Goal: Task Accomplishment & Management: Manage account settings

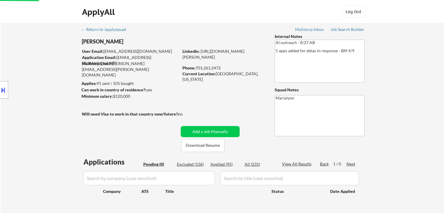
select select ""excluded__bad_match_""
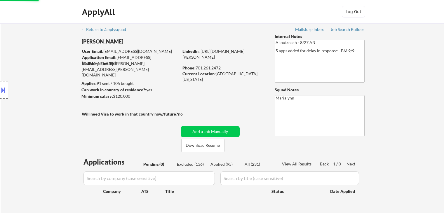
select select ""excluded__bad_match_""
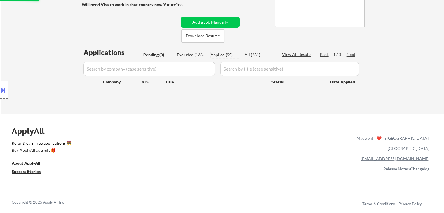
drag, startPoint x: 221, startPoint y: 55, endPoint x: 217, endPoint y: 112, distance: 56.8
click at [221, 56] on div "Applied (95)" at bounding box center [225, 55] width 29 height 6
click at [0, 0] on div "#2 clio.wd3.cliocareersite workday GTM Data Manager JD Choose an option... Pend…" at bounding box center [0, 0] width 0 height 0
select select ""applied""
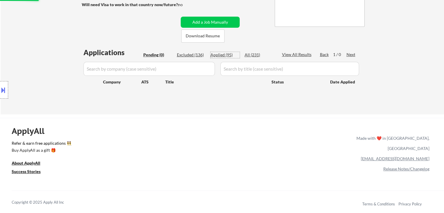
select select ""applied""
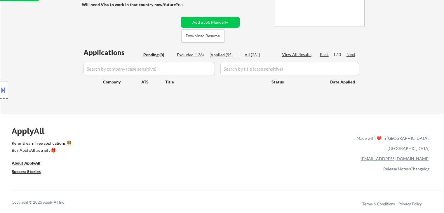
select select ""applied""
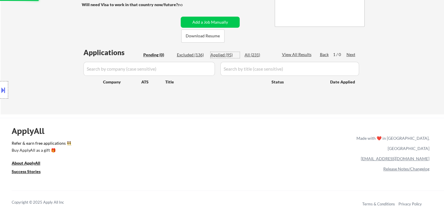
select select ""applied""
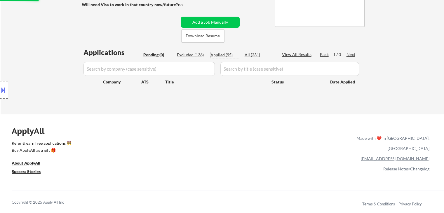
select select ""applied""
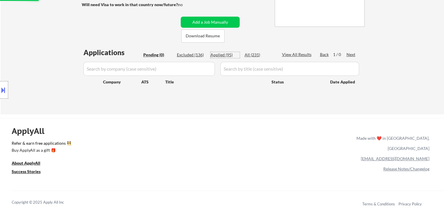
select select ""applied""
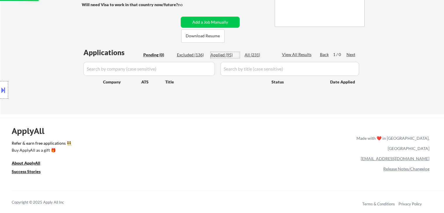
select select ""applied""
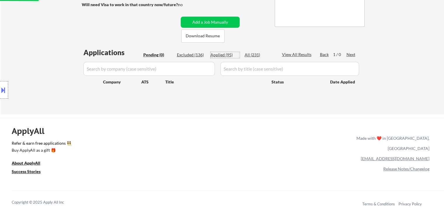
select select ""applied""
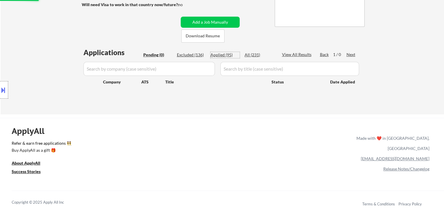
select select ""applied""
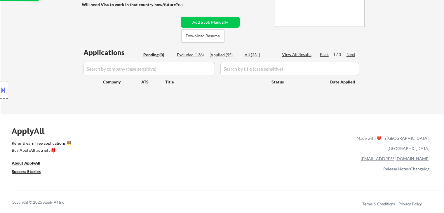
select select ""applied""
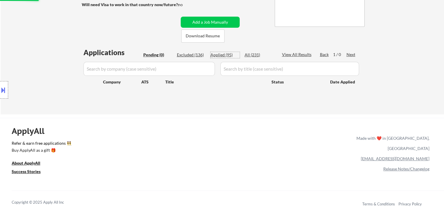
select select ""applied""
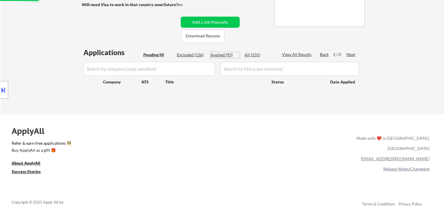
select select ""applied""
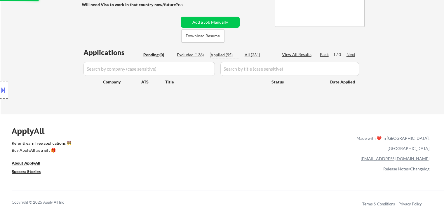
select select ""applied""
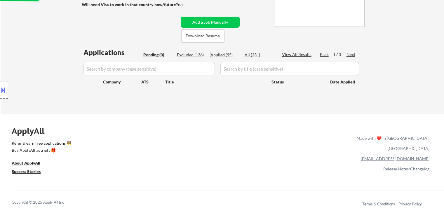
select select ""applied""
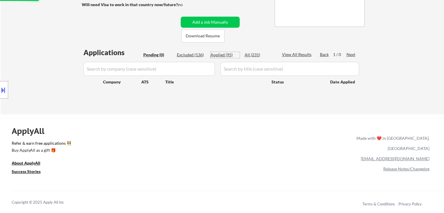
select select ""applied""
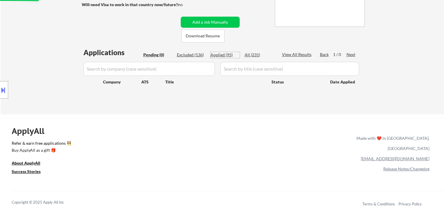
select select ""applied""
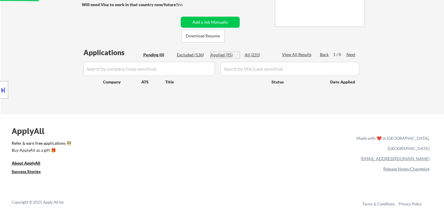
select select ""applied""
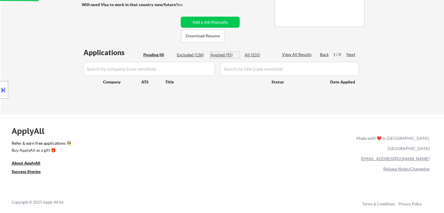
select select ""applied""
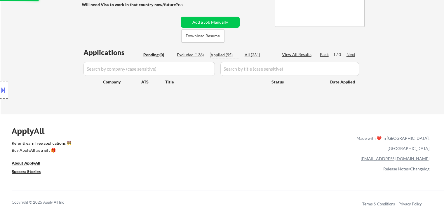
select select ""applied""
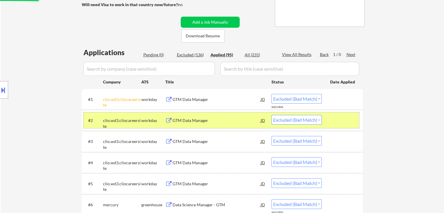
select select ""applied""
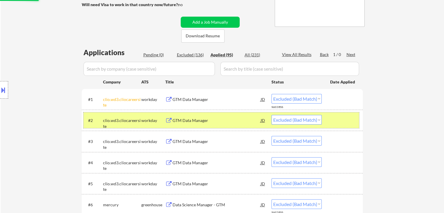
select select ""applied""
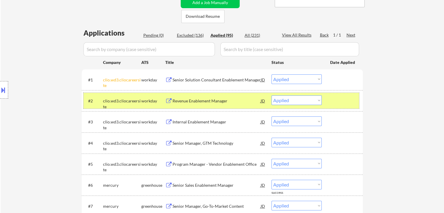
scroll to position [139, 0]
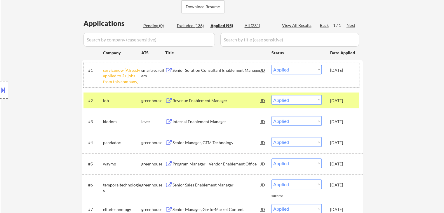
drag, startPoint x: 349, startPoint y: 71, endPoint x: 347, endPoint y: 105, distance: 34.5
click at [349, 72] on div "[DATE]" at bounding box center [343, 70] width 26 height 6
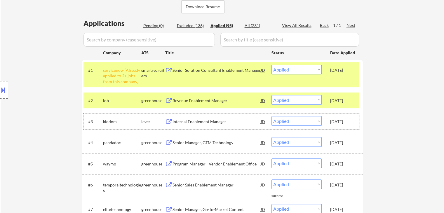
drag, startPoint x: 347, startPoint y: 117, endPoint x: 337, endPoint y: 135, distance: 20.4
click at [347, 117] on div "[DATE]" at bounding box center [343, 121] width 26 height 11
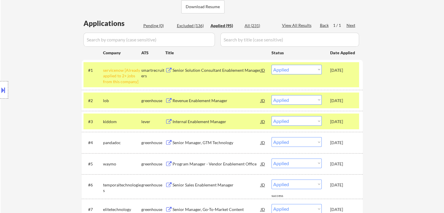
drag, startPoint x: 339, startPoint y: 144, endPoint x: 335, endPoint y: 144, distance: 3.5
click at [339, 144] on div "[DATE]" at bounding box center [343, 143] width 26 height 6
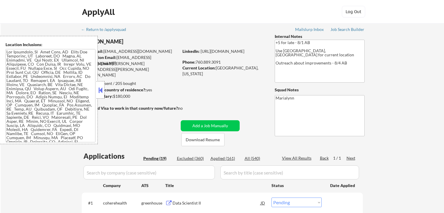
select select ""pending""
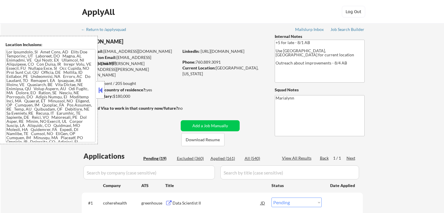
select select ""pending""
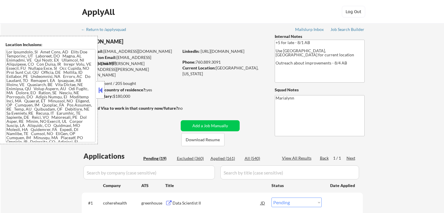
select select ""pending""
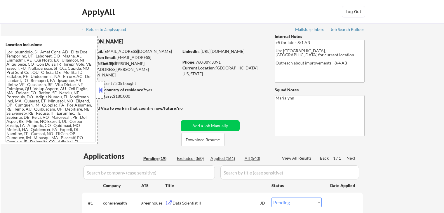
select select ""pending""
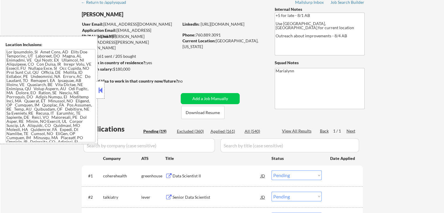
scroll to position [58, 0]
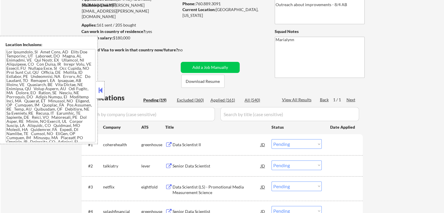
drag, startPoint x: 96, startPoint y: 89, endPoint x: 104, endPoint y: 90, distance: 8.0
click at [96, 90] on div "Location Inclusions:" at bounding box center [49, 90] width 98 height 108
click at [103, 90] on button at bounding box center [100, 90] width 6 height 9
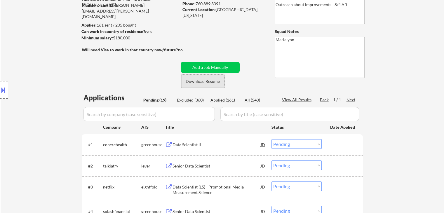
click at [210, 82] on button "Download Resume" at bounding box center [202, 81] width 43 height 13
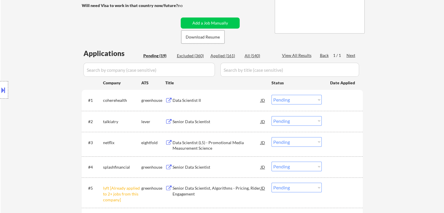
scroll to position [146, 0]
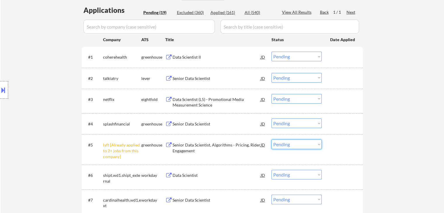
drag, startPoint x: 311, startPoint y: 144, endPoint x: 311, endPoint y: 149, distance: 4.4
click at [312, 145] on select "Choose an option... Pending Applied Excluded (Questions) Excluded (Expired) Exc…" at bounding box center [297, 145] width 50 height 10
click at [272, 140] on select "Choose an option... Pending Applied Excluded (Questions) Excluded (Expired) Exc…" at bounding box center [297, 145] width 50 height 10
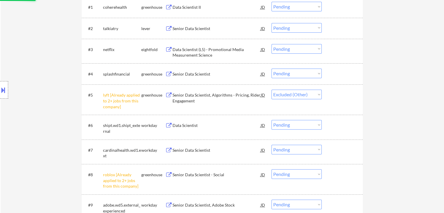
scroll to position [263, 0]
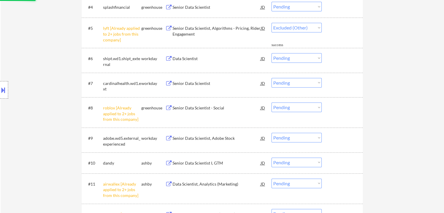
select select ""pending""
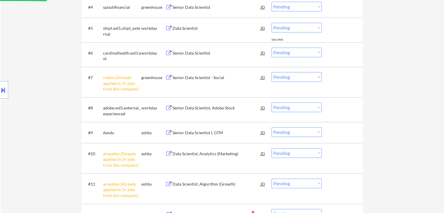
click at [295, 79] on select "Choose an option... Pending Applied Excluded (Questions) Excluded (Expired) Exc…" at bounding box center [297, 77] width 50 height 10
click at [272, 72] on select "Choose an option... Pending Applied Excluded (Questions) Excluded (Expired) Exc…" at bounding box center [297, 77] width 50 height 10
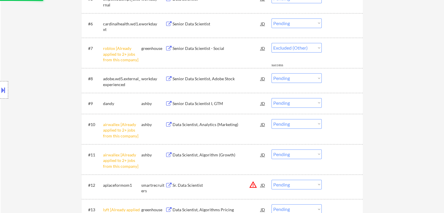
select select ""pending""
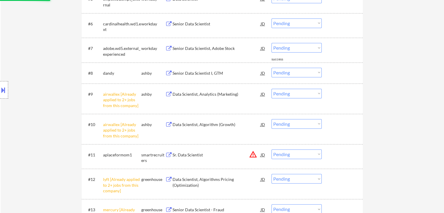
scroll to position [292, 0]
click at [297, 92] on select "Choose an option... Pending Applied Excluded (Questions) Excluded (Expired) Exc…" at bounding box center [297, 94] width 50 height 10
click at [272, 89] on select "Choose an option... Pending Applied Excluded (Questions) Excluded (Expired) Exc…" at bounding box center [297, 94] width 50 height 10
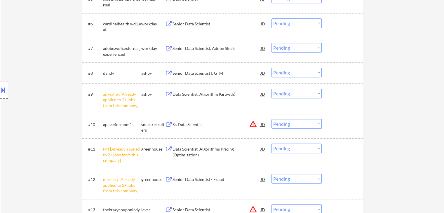
click at [297, 94] on select "Choose an option... Pending Applied Excluded (Questions) Excluded (Expired) Exc…" at bounding box center [297, 94] width 50 height 10
click at [272, 89] on select "Choose an option... Pending Applied Excluded (Questions) Excluded (Expired) Exc…" at bounding box center [297, 94] width 50 height 10
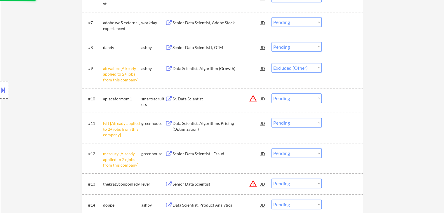
scroll to position [321, 0]
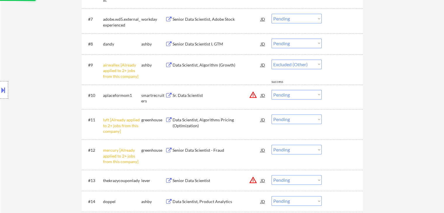
select select ""pending""
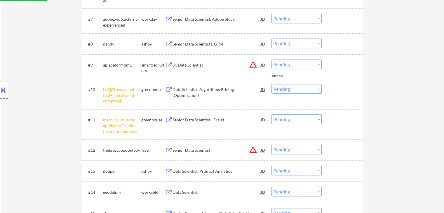
drag, startPoint x: 307, startPoint y: 87, endPoint x: 307, endPoint y: 93, distance: 6.1
click at [307, 88] on select "Choose an option... Pending Applied Excluded (Questions) Excluded (Expired) Exc…" at bounding box center [297, 89] width 50 height 10
click at [272, 84] on select "Choose an option... Pending Applied Excluded (Questions) Excluded (Expired) Exc…" at bounding box center [297, 89] width 50 height 10
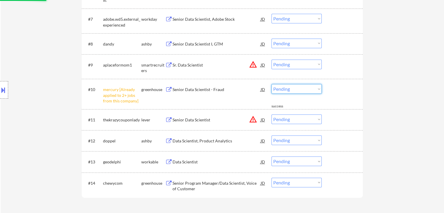
drag, startPoint x: 305, startPoint y: 87, endPoint x: 305, endPoint y: 91, distance: 3.5
click at [305, 89] on select "Choose an option... Pending Applied Excluded (Questions) Excluded (Expired) Exc…" at bounding box center [297, 89] width 50 height 10
click at [272, 84] on select "Choose an option... Pending Applied Excluded (Questions) Excluded (Expired) Exc…" at bounding box center [297, 89] width 50 height 10
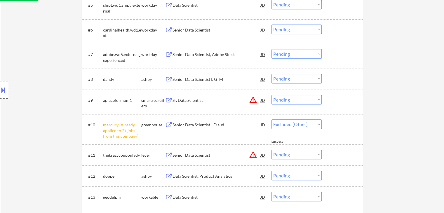
scroll to position [351, 0]
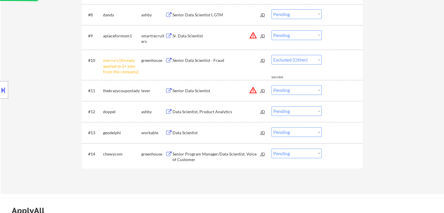
select select ""pending""
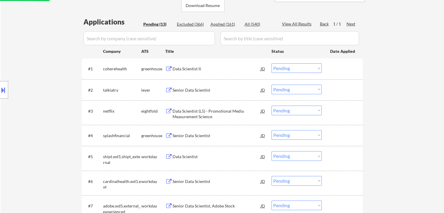
scroll to position [117, 0]
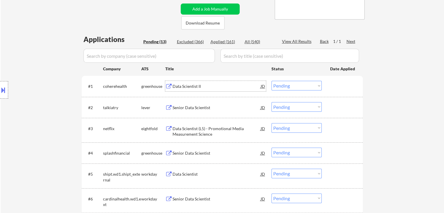
click at [224, 88] on div "Data Scientist II" at bounding box center [217, 87] width 88 height 6
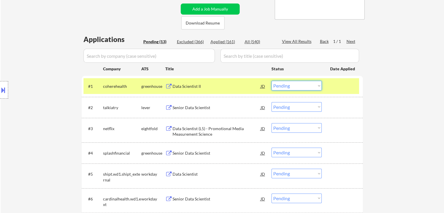
drag, startPoint x: 301, startPoint y: 83, endPoint x: 302, endPoint y: 90, distance: 7.3
click at [302, 84] on select "Choose an option... Pending Applied Excluded (Questions) Excluded (Expired) Exc…" at bounding box center [297, 86] width 50 height 10
click at [272, 81] on select "Choose an option... Pending Applied Excluded (Questions) Excluded (Expired) Exc…" at bounding box center [297, 86] width 50 height 10
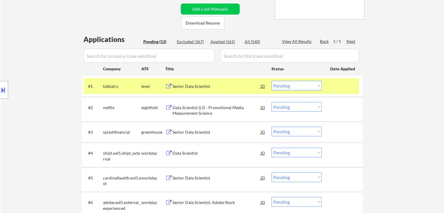
click at [198, 89] on div "Senior Data Scientist" at bounding box center [217, 87] width 88 height 6
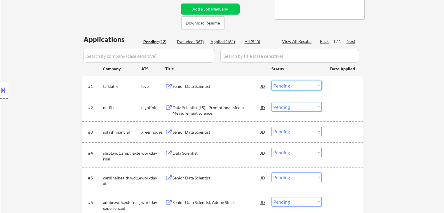
click at [287, 87] on select "Choose an option... Pending Applied Excluded (Questions) Excluded (Expired) Exc…" at bounding box center [297, 86] width 50 height 10
click at [272, 81] on select "Choose an option... Pending Applied Excluded (Questions) Excluded (Expired) Exc…" at bounding box center [297, 86] width 50 height 10
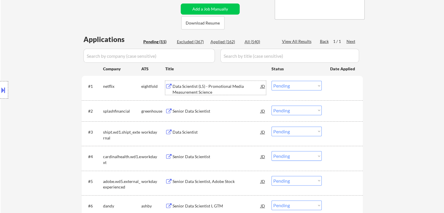
click at [184, 91] on div "Data Scientist (L5) - Promotional Media Measurement Science" at bounding box center [217, 89] width 88 height 11
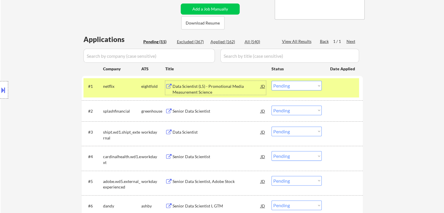
click at [296, 91] on div "#1 netflix eightfold Data Scientist (L5) - Promotional Media Measurement Scienc…" at bounding box center [222, 87] width 276 height 19
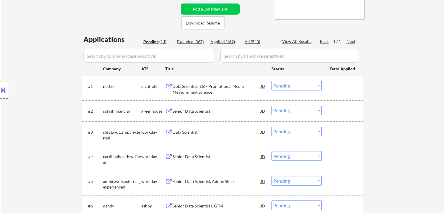
click at [297, 87] on select "Choose an option... Pending Applied Excluded (Questions) Excluded (Expired) Exc…" at bounding box center [297, 86] width 50 height 10
click at [272, 81] on select "Choose an option... Pending Applied Excluded (Questions) Excluded (Expired) Exc…" at bounding box center [297, 86] width 50 height 10
click at [176, 108] on div "Senior Data Scientist" at bounding box center [217, 111] width 88 height 6
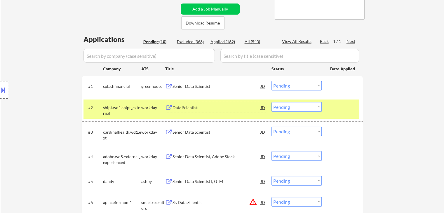
drag, startPoint x: 295, startPoint y: 86, endPoint x: 296, endPoint y: 89, distance: 4.0
click at [295, 86] on select "Choose an option... Pending Applied Excluded (Questions) Excluded (Expired) Exc…" at bounding box center [297, 86] width 50 height 10
click at [272, 81] on select "Choose an option... Pending Applied Excluded (Questions) Excluded (Expired) Exc…" at bounding box center [297, 86] width 50 height 10
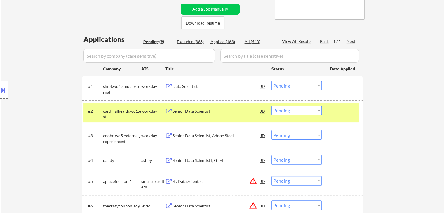
click at [177, 90] on div "Data Scientist" at bounding box center [217, 86] width 88 height 11
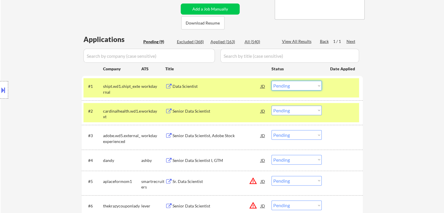
drag, startPoint x: 306, startPoint y: 83, endPoint x: 304, endPoint y: 90, distance: 7.3
click at [306, 84] on select "Choose an option... Pending Applied Excluded (Questions) Excluded (Expired) Exc…" at bounding box center [297, 86] width 50 height 10
click at [272, 81] on select "Choose an option... Pending Applied Excluded (Questions) Excluded (Expired) Exc…" at bounding box center [297, 86] width 50 height 10
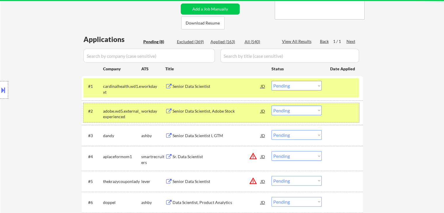
drag, startPoint x: 125, startPoint y: 113, endPoint x: 191, endPoint y: 82, distance: 72.9
click at [125, 114] on div "adobe.wd5.external_experienced" at bounding box center [122, 113] width 38 height 11
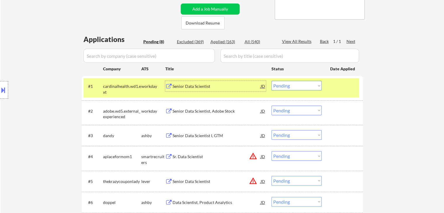
click at [214, 81] on div "Senior Data Scientist" at bounding box center [217, 86] width 88 height 11
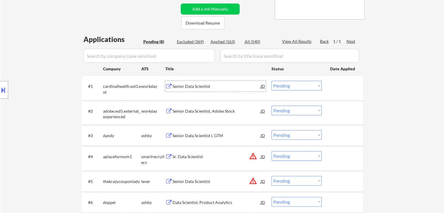
click at [307, 88] on select "Choose an option... Pending Applied Excluded (Questions) Excluded (Expired) Exc…" at bounding box center [297, 86] width 50 height 10
click at [272, 81] on select "Choose an option... Pending Applied Excluded (Questions) Excluded (Expired) Exc…" at bounding box center [297, 86] width 50 height 10
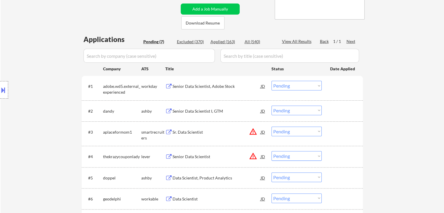
click at [202, 88] on div "Senior Data Scientist, Adobe Stock" at bounding box center [217, 87] width 88 height 6
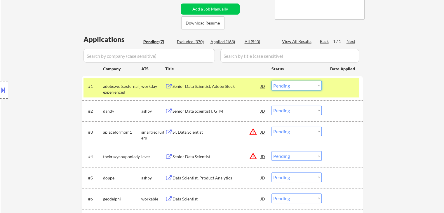
drag, startPoint x: 293, startPoint y: 84, endPoint x: 294, endPoint y: 90, distance: 6.5
click at [293, 86] on select "Choose an option... Pending Applied Excluded (Questions) Excluded (Expired) Exc…" at bounding box center [297, 86] width 50 height 10
click at [272, 81] on select "Choose an option... Pending Applied Excluded (Questions) Excluded (Expired) Exc…" at bounding box center [297, 86] width 50 height 10
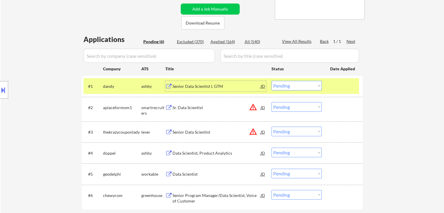
click at [193, 86] on div "Senior Data Scientist I, GTM" at bounding box center [217, 87] width 88 height 6
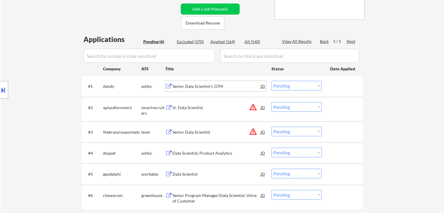
click at [292, 86] on select "Choose an option... Pending Applied Excluded (Questions) Excluded (Expired) Exc…" at bounding box center [297, 86] width 50 height 10
click at [272, 81] on select "Choose an option... Pending Applied Excluded (Questions) Excluded (Expired) Exc…" at bounding box center [297, 86] width 50 height 10
select select ""pending""
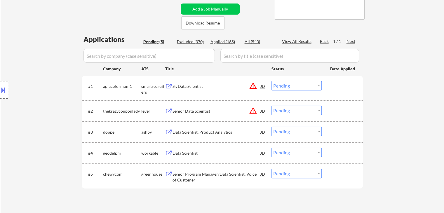
click at [217, 131] on div "Data Scientist, Product Analytics" at bounding box center [217, 132] width 88 height 6
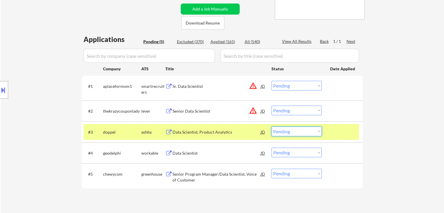
click at [313, 129] on select "Choose an option... Pending Applied Excluded (Questions) Excluded (Expired) Exc…" at bounding box center [297, 132] width 50 height 10
click at [272, 127] on select "Choose an option... Pending Applied Excluded (Questions) Excluded (Expired) Exc…" at bounding box center [297, 132] width 50 height 10
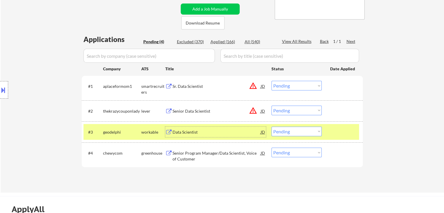
click at [178, 135] on div "Data Scientist" at bounding box center [217, 132] width 88 height 11
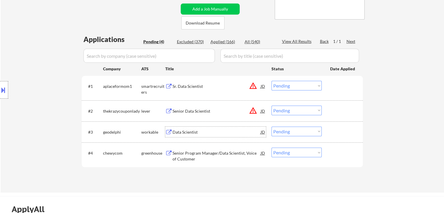
click at [300, 131] on select "Choose an option... Pending Applied Excluded (Questions) Excluded (Expired) Exc…" at bounding box center [297, 132] width 50 height 10
click at [272, 127] on select "Choose an option... Pending Applied Excluded (Questions) Excluded (Expired) Exc…" at bounding box center [297, 132] width 50 height 10
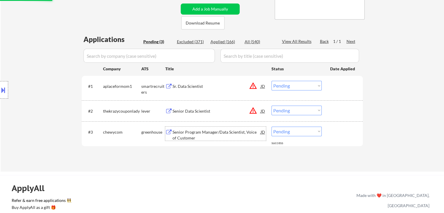
click at [190, 137] on div "Senior Program Manager/Data Scientist, Voice of Customer" at bounding box center [217, 134] width 88 height 11
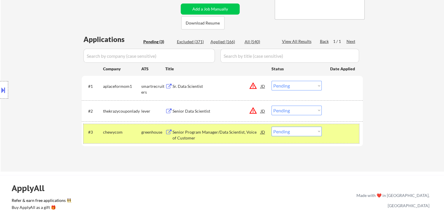
click at [303, 127] on div "#3 chewycom greenhouse Senior Program Manager/Data Scientist, Voice of Customer…" at bounding box center [222, 133] width 276 height 19
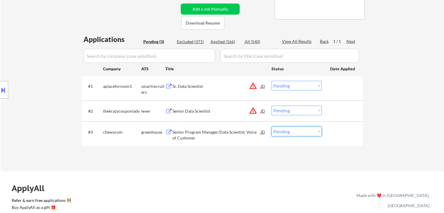
click at [305, 133] on select "Choose an option... Pending Applied Excluded (Questions) Excluded (Expired) Exc…" at bounding box center [297, 132] width 50 height 10
select select ""applied""
click at [272, 127] on select "Choose an option... Pending Applied Excluded (Questions) Excluded (Expired) Exc…" at bounding box center [297, 132] width 50 height 10
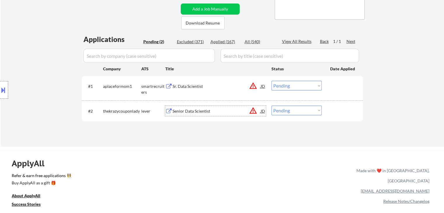
click at [189, 110] on div "Senior Data Scientist" at bounding box center [217, 111] width 88 height 6
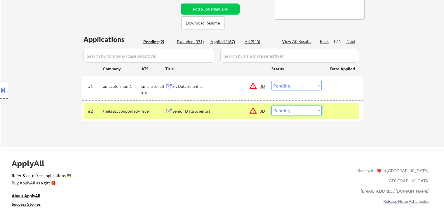
click at [277, 111] on select "Choose an option... Pending Applied Excluded (Questions) Excluded (Expired) Exc…" at bounding box center [297, 111] width 50 height 10
select select ""excluded__location_""
click at [272, 106] on select "Choose an option... Pending Applied Excluded (Questions) Excluded (Expired) Exc…" at bounding box center [297, 111] width 50 height 10
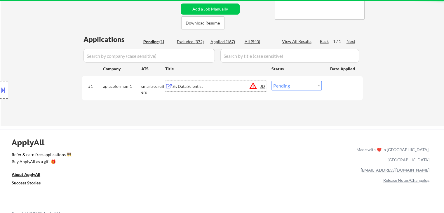
click at [184, 86] on div "Sr. Data Scientist" at bounding box center [217, 87] width 88 height 6
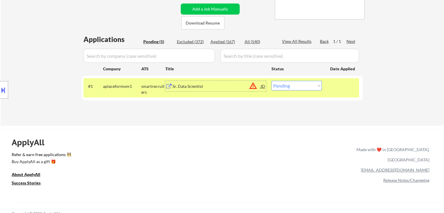
drag, startPoint x: 308, startPoint y: 85, endPoint x: 306, endPoint y: 90, distance: 5.8
click at [308, 86] on select "Choose an option... Pending Applied Excluded (Questions) Excluded (Expired) Exc…" at bounding box center [297, 86] width 50 height 10
select select ""excluded__salary_""
click at [272, 81] on select "Choose an option... Pending Applied Excluded (Questions) Excluded (Expired) Exc…" at bounding box center [297, 86] width 50 height 10
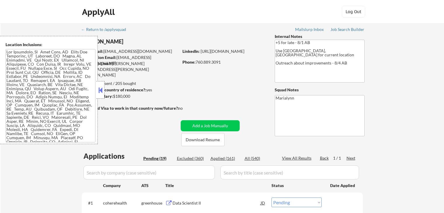
select select ""pending""
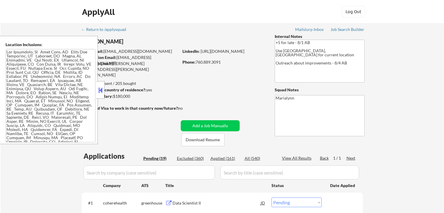
select select ""pending""
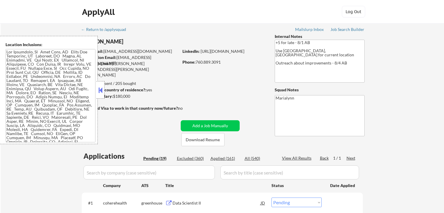
select select ""pending""
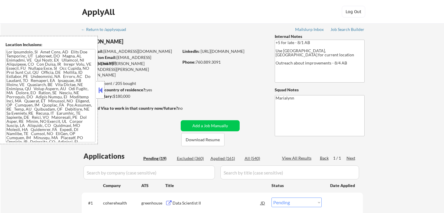
select select ""pending""
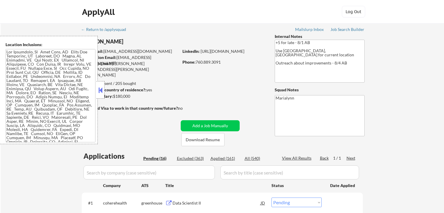
select select ""pending""
copy div "Oceanside, California"
drag, startPoint x: 217, startPoint y: 70, endPoint x: 237, endPoint y: 62, distance: 21.5
click at [254, 70] on div "Current Location: Oceanside, California" at bounding box center [224, 70] width 83 height 11
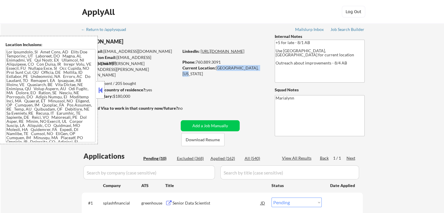
click at [222, 54] on link "https://www.linkedin.com/in/sfeconomist/" at bounding box center [223, 51] width 44 height 5
select select ""pending""
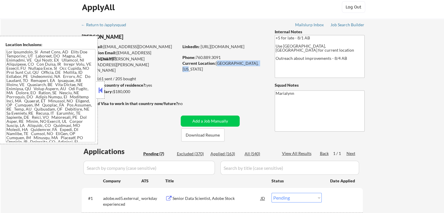
scroll to position [88, 0]
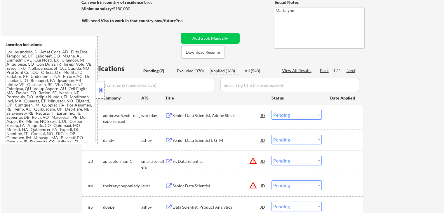
click at [225, 72] on div "Applied (163)" at bounding box center [225, 71] width 29 height 6
click at [102, 87] on button at bounding box center [100, 90] width 6 height 9
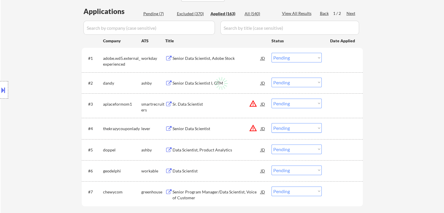
scroll to position [146, 0]
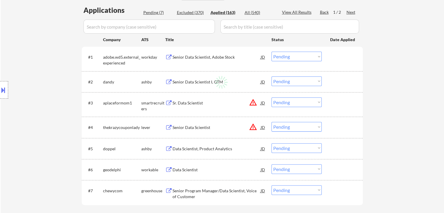
select select ""applied""
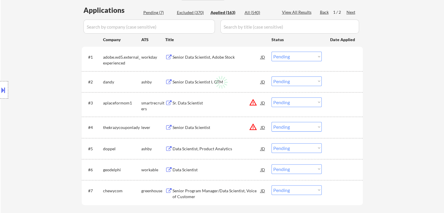
select select ""applied""
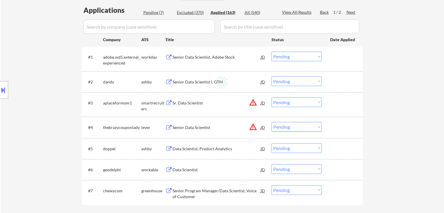
select select ""applied""
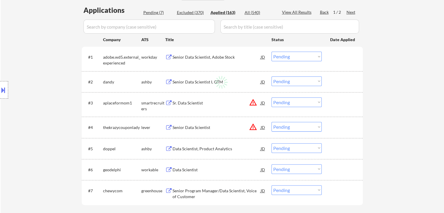
select select ""applied""
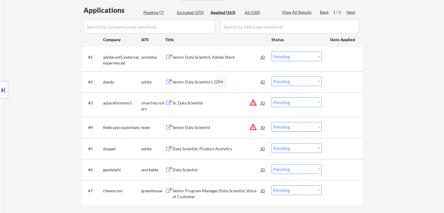
select select ""applied""
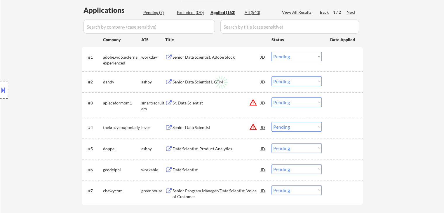
select select ""applied""
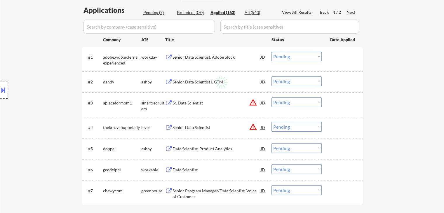
select select ""applied""
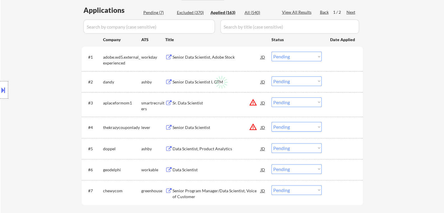
select select ""applied""
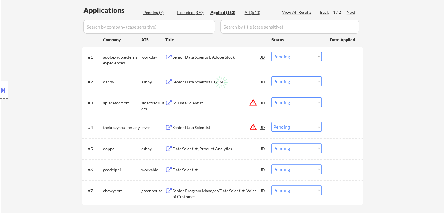
select select ""applied""
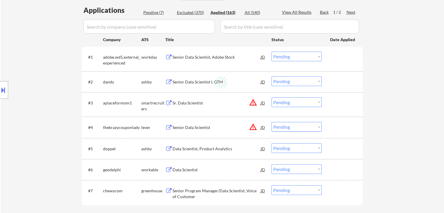
select select ""applied""
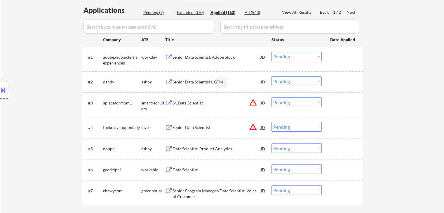
select select ""applied""
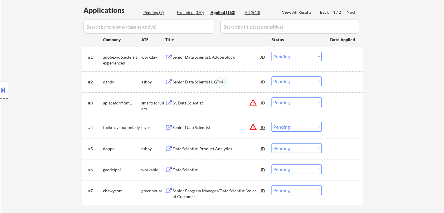
select select ""applied""
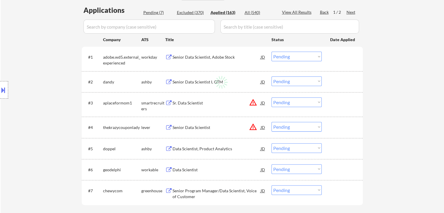
select select ""applied""
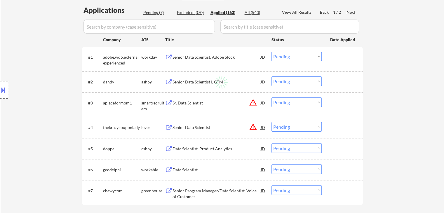
select select ""applied""
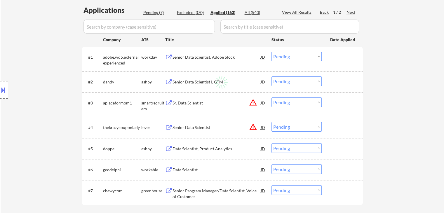
select select ""applied""
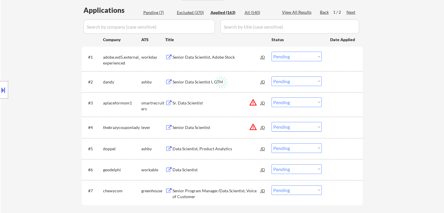
select select ""applied""
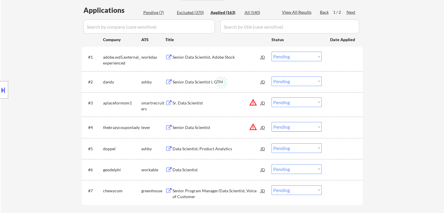
select select ""applied""
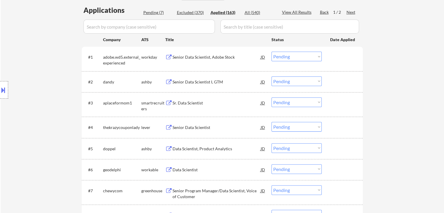
select select ""applied""
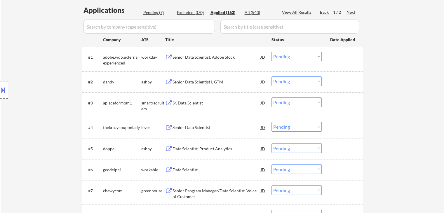
select select ""applied""
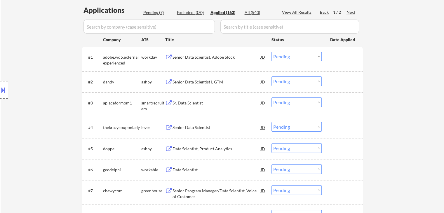
select select ""applied""
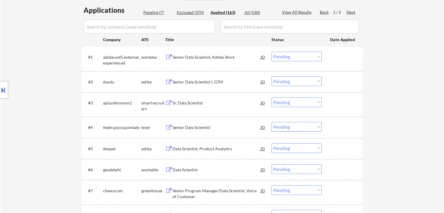
select select ""applied""
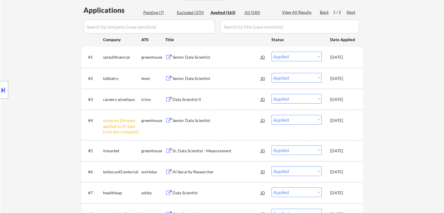
drag, startPoint x: 345, startPoint y: 79, endPoint x: 335, endPoint y: 80, distance: 10.0
click at [344, 80] on div "[DATE]" at bounding box center [343, 79] width 26 height 6
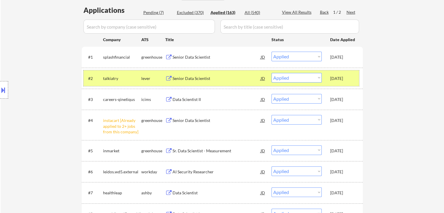
click at [4, 98] on div at bounding box center [4, 90] width 8 height 18
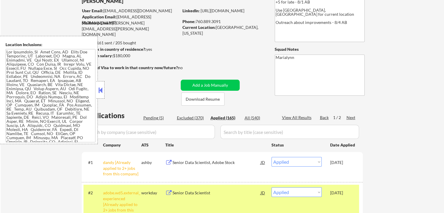
scroll to position [88, 0]
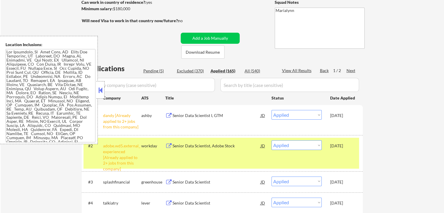
drag, startPoint x: 98, startPoint y: 89, endPoint x: 130, endPoint y: 94, distance: 31.6
click at [100, 90] on button at bounding box center [100, 90] width 6 height 9
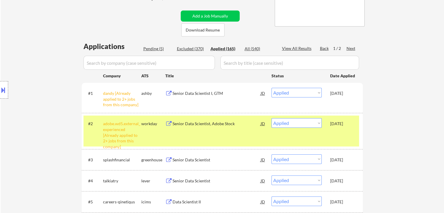
scroll to position [146, 0]
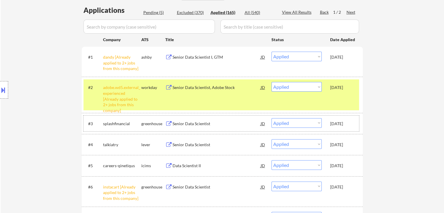
click at [345, 123] on div "Oct 5, 2025" at bounding box center [343, 124] width 26 height 6
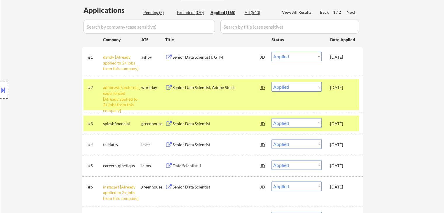
click at [336, 87] on div "Oct 5, 2025" at bounding box center [343, 88] width 26 height 6
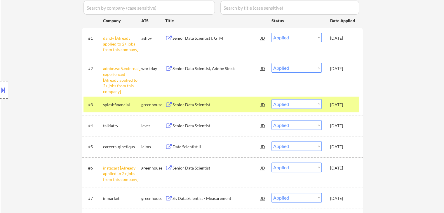
scroll to position [175, 0]
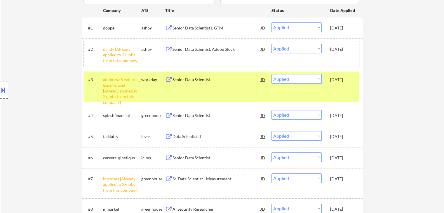
click at [347, 117] on div "Oct 5, 2025" at bounding box center [343, 116] width 26 height 6
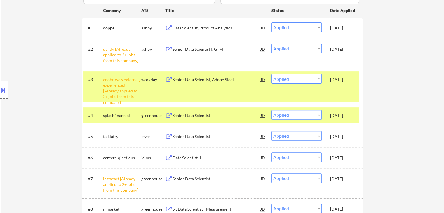
click at [332, 85] on div "#3 adobe.wd5.external_experienced [Already applied to 2+ jobs from this company…" at bounding box center [222, 87] width 276 height 31
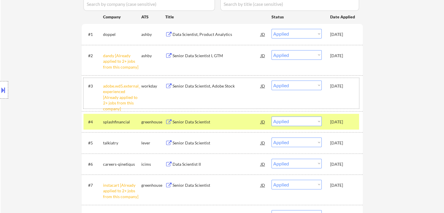
scroll to position [204, 0]
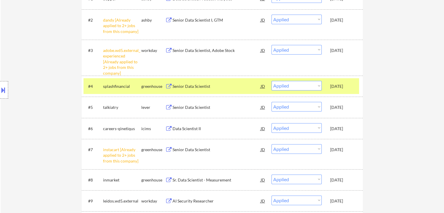
click at [1, 79] on div "Location Inclusions:" at bounding box center [52, 90] width 105 height 108
click at [8, 85] on div at bounding box center [4, 90] width 8 height 18
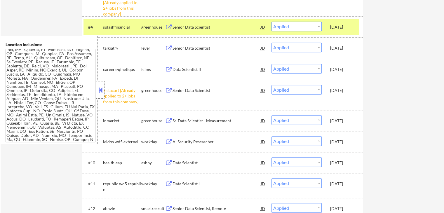
scroll to position [263, 0]
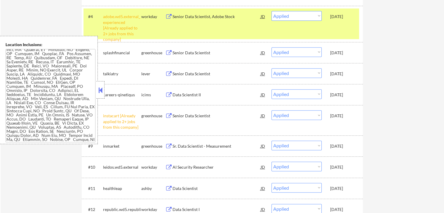
click at [340, 55] on div "[DATE]" at bounding box center [343, 53] width 26 height 6
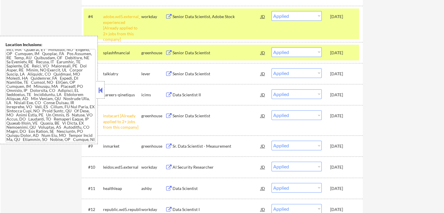
click at [341, 71] on div "[DATE]" at bounding box center [343, 74] width 26 height 6
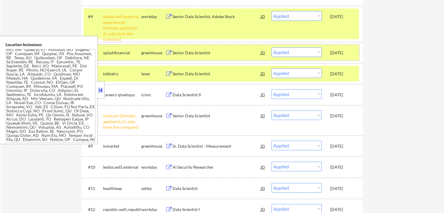
click at [342, 56] on div "[DATE]" at bounding box center [343, 52] width 26 height 11
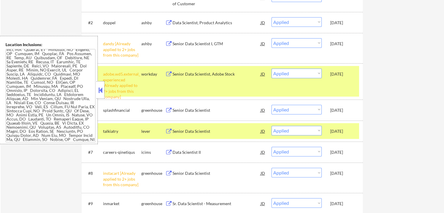
scroll to position [204, 0]
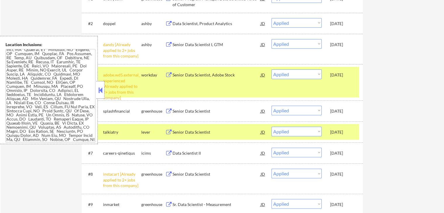
click at [342, 80] on div "#4 adobe.wd5.external_experienced [Already applied to 2+ jobs from this company…" at bounding box center [222, 82] width 276 height 31
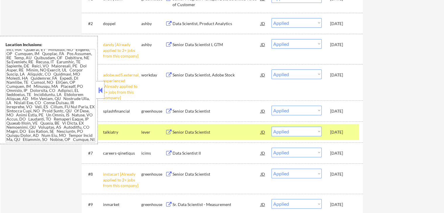
drag, startPoint x: 99, startPoint y: 87, endPoint x: 114, endPoint y: 90, distance: 15.0
click at [100, 88] on button at bounding box center [100, 90] width 6 height 9
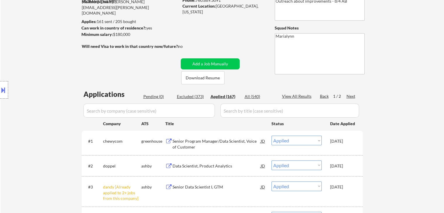
scroll to position [58, 0]
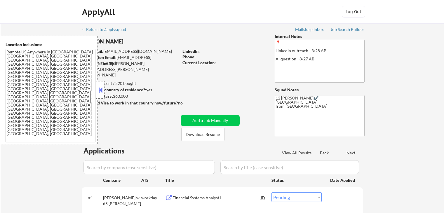
select select ""pending""
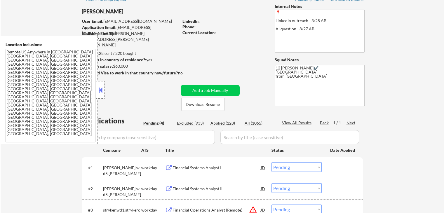
scroll to position [88, 0]
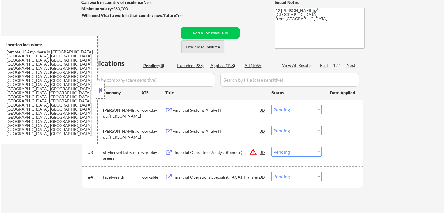
drag, startPoint x: 217, startPoint y: 49, endPoint x: 215, endPoint y: 52, distance: 3.4
click at [217, 50] on button "Download Resume" at bounding box center [202, 46] width 43 height 13
click at [102, 87] on button at bounding box center [100, 90] width 6 height 9
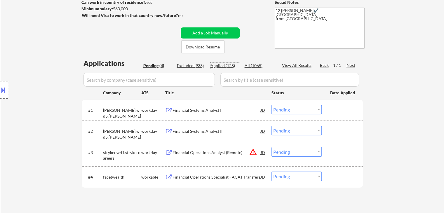
click at [219, 63] on div "Applied (128)" at bounding box center [225, 66] width 29 height 6
select select ""applied""
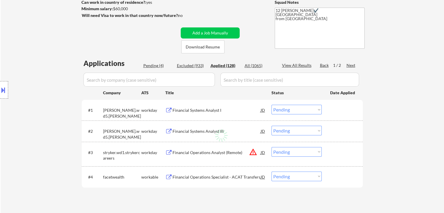
select select ""applied""
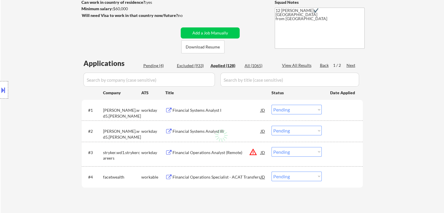
select select ""applied""
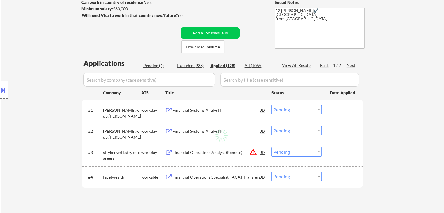
select select ""applied""
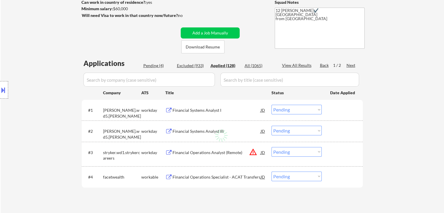
select select ""applied""
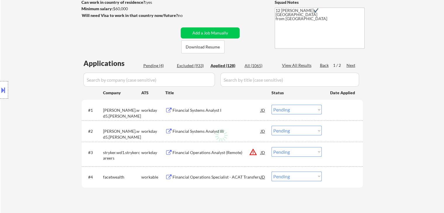
select select ""applied""
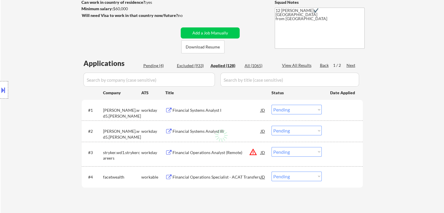
select select ""applied""
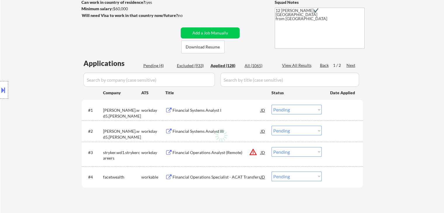
select select ""applied""
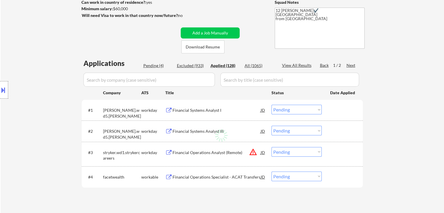
select select ""applied""
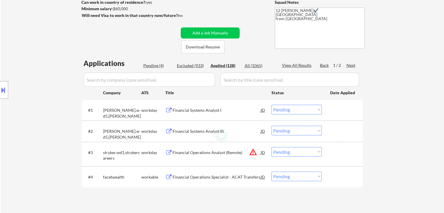
select select ""applied""
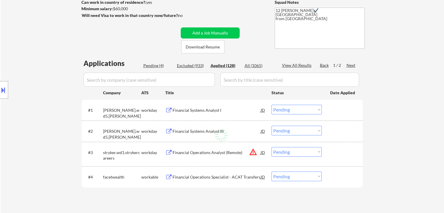
select select ""applied""
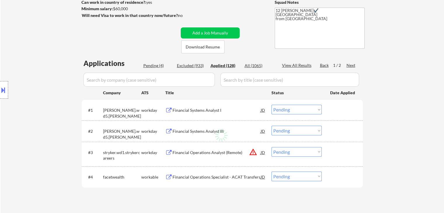
select select ""applied""
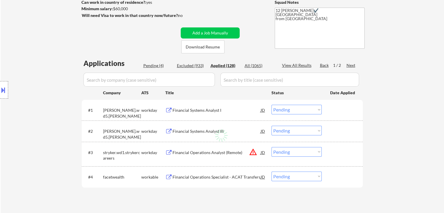
select select ""applied""
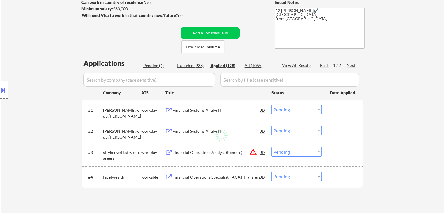
select select ""applied""
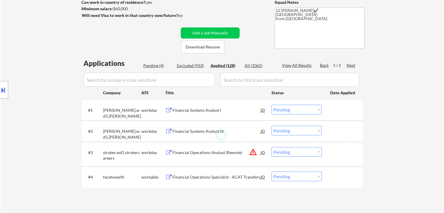
select select ""applied""
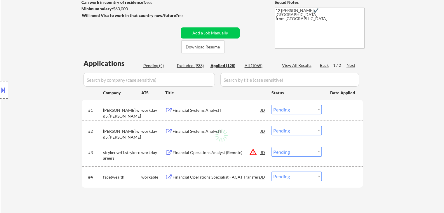
select select ""applied""
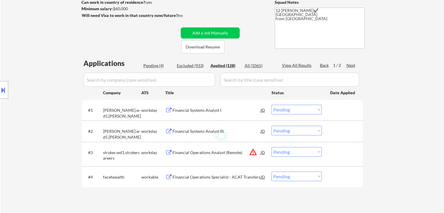
select select ""applied""
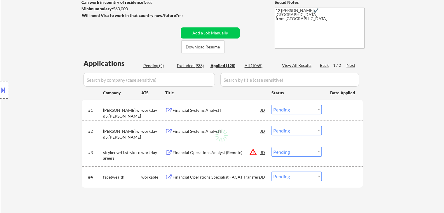
select select ""applied""
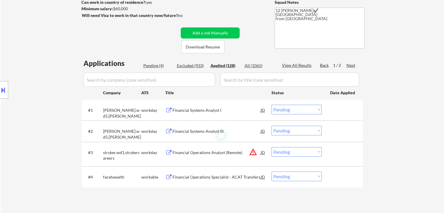
select select ""applied""
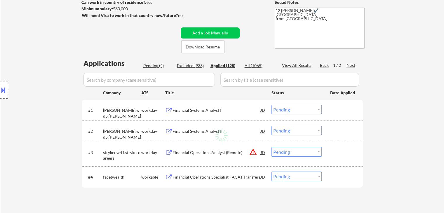
select select ""applied""
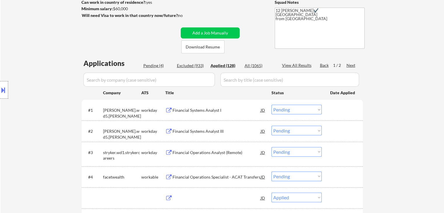
select select ""applied""
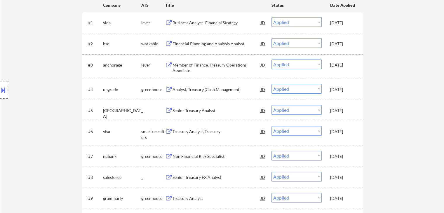
scroll to position [58, 0]
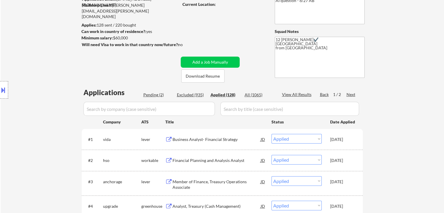
click at [4, 93] on button at bounding box center [3, 90] width 6 height 10
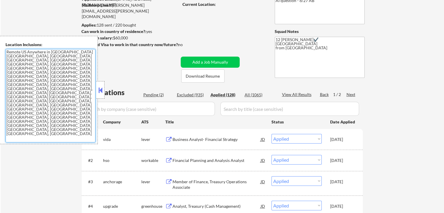
drag, startPoint x: 79, startPoint y: 82, endPoint x: 5, endPoint y: 19, distance: 97.7
click at [0, 31] on body "← Return to /applysquad Mailslurp Inbox Job Search Builder Anna Fernandez User …" at bounding box center [222, 48] width 444 height 213
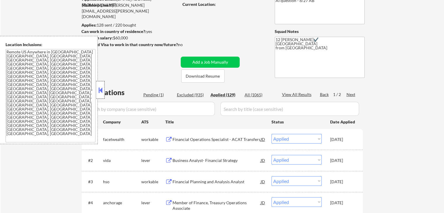
click at [97, 87] on div at bounding box center [100, 90] width 8 height 18
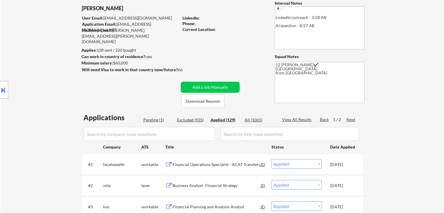
scroll to position [0, 0]
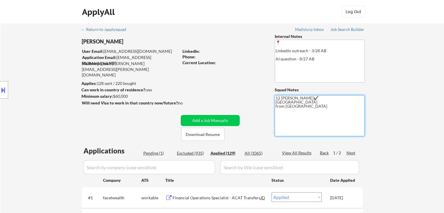
click at [297, 110] on textarea "12 Marialynn Mailslurp✔️ Redwood City, CA 94065 from Kiezy" at bounding box center [320, 115] width 90 height 41
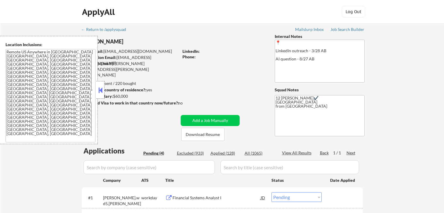
select select ""pending""
drag, startPoint x: 98, startPoint y: 90, endPoint x: 100, endPoint y: 93, distance: 3.6
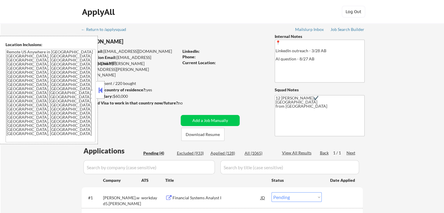
click at [98, 91] on button at bounding box center [100, 90] width 6 height 9
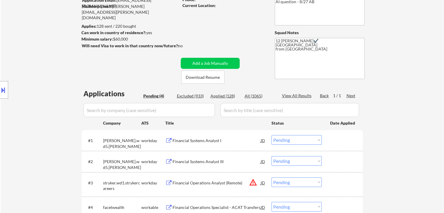
scroll to position [58, 0]
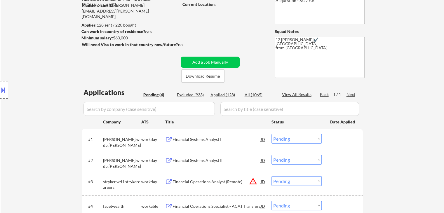
click at [202, 141] on div "Financial Systems Analyst I" at bounding box center [217, 140] width 88 height 6
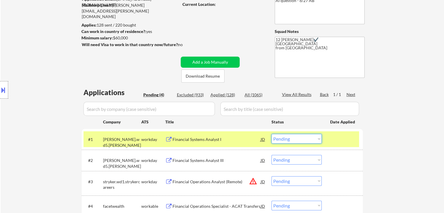
click at [304, 139] on select "Choose an option... Pending Applied Excluded (Questions) Excluded (Expired) Exc…" at bounding box center [297, 139] width 50 height 10
click at [272, 134] on select "Choose an option... Pending Applied Excluded (Questions) Excluded (Expired) Exc…" at bounding box center [297, 139] width 50 height 10
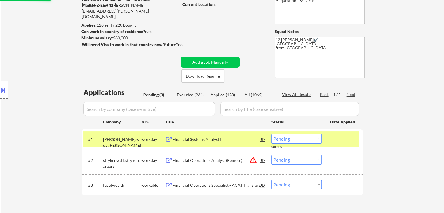
click at [205, 142] on div "Financial Systems Analyst III" at bounding box center [217, 140] width 88 height 6
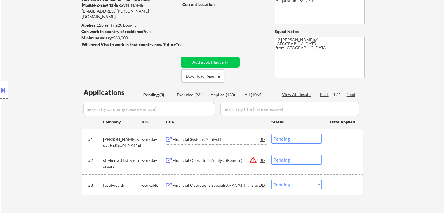
click at [296, 141] on select "Choose an option... Pending Applied Excluded (Questions) Excluded (Expired) Exc…" at bounding box center [297, 139] width 50 height 10
click at [272, 134] on select "Choose an option... Pending Applied Excluded (Questions) Excluded (Expired) Exc…" at bounding box center [297, 139] width 50 height 10
select select ""pending""
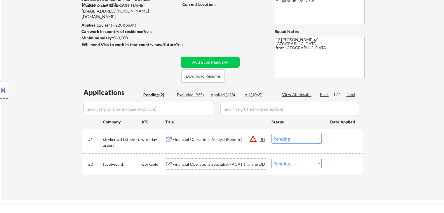
click at [190, 162] on div "Financial Operations Specialist - ACAT Transfers" at bounding box center [217, 165] width 88 height 6
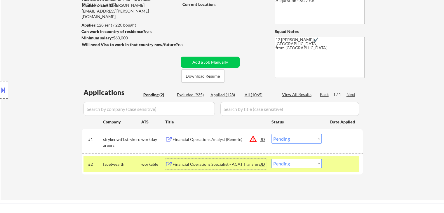
scroll to position [117, 0]
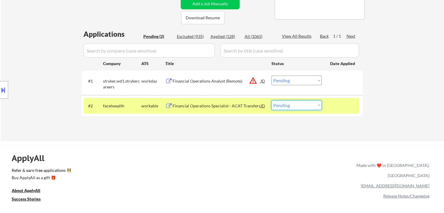
drag, startPoint x: 298, startPoint y: 102, endPoint x: 298, endPoint y: 105, distance: 3.2
click at [298, 105] on select "Choose an option... Pending Applied Excluded (Questions) Excluded (Expired) Exc…" at bounding box center [297, 105] width 50 height 10
select select ""applied""
click at [272, 100] on select "Choose an option... Pending Applied Excluded (Questions) Excluded (Expired) Exc…" at bounding box center [297, 105] width 50 height 10
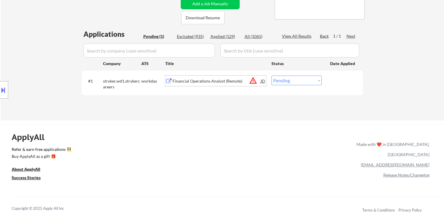
click at [210, 84] on div "Financial Operations Analyst (Remote)" at bounding box center [217, 81] width 88 height 6
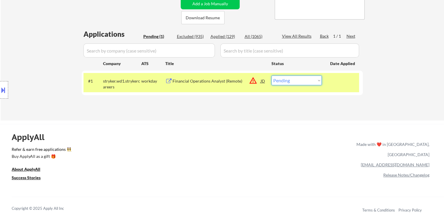
drag, startPoint x: 295, startPoint y: 82, endPoint x: 294, endPoint y: 85, distance: 3.3
click at [295, 82] on select "Choose an option... Pending Applied Excluded (Questions) Excluded (Expired) Exc…" at bounding box center [297, 81] width 50 height 10
select select ""applied""
click at [272, 76] on select "Choose an option... Pending Applied Excluded (Questions) Excluded (Expired) Exc…" at bounding box center [297, 81] width 50 height 10
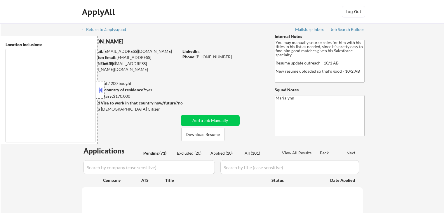
click at [100, 88] on button at bounding box center [100, 90] width 6 height 9
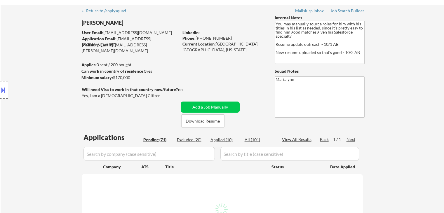
scroll to position [29, 0]
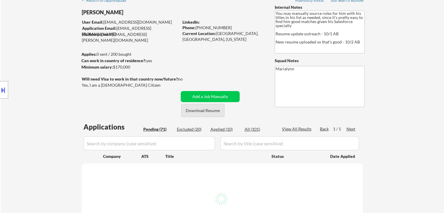
click at [217, 110] on button "Download Resume" at bounding box center [202, 110] width 43 height 13
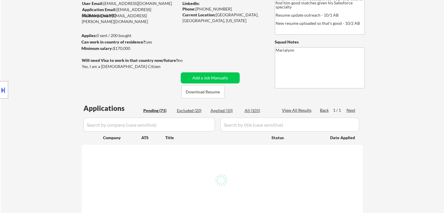
scroll to position [58, 0]
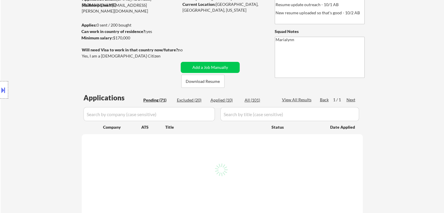
select select ""pending""
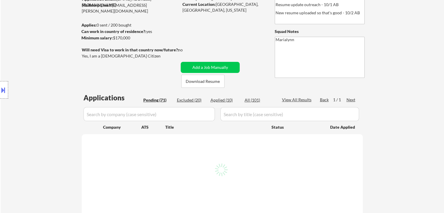
select select ""pending""
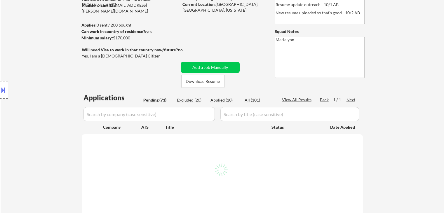
select select ""pending""
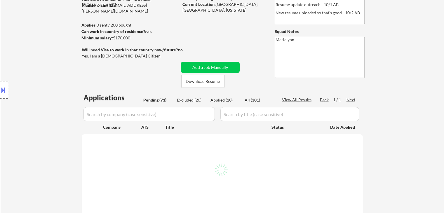
select select ""pending""
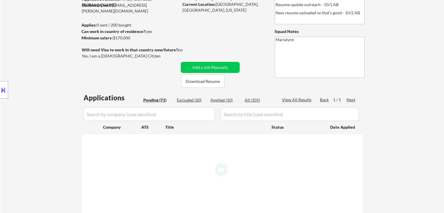
select select ""pending""
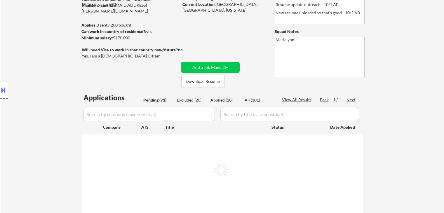
select select ""pending""
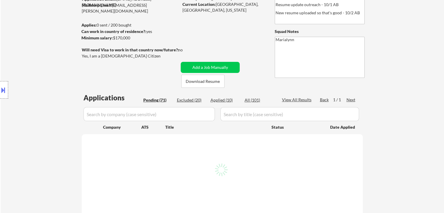
select select ""pending""
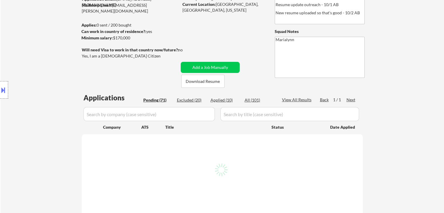
select select ""pending""
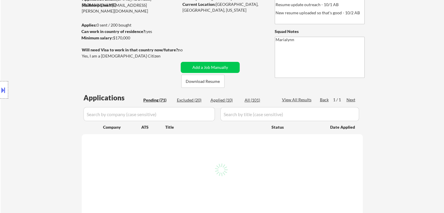
select select ""pending""
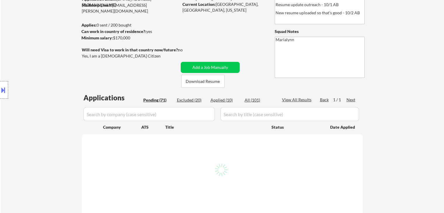
select select ""pending""
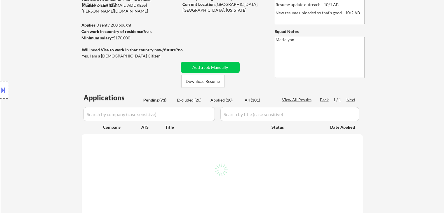
select select ""pending""
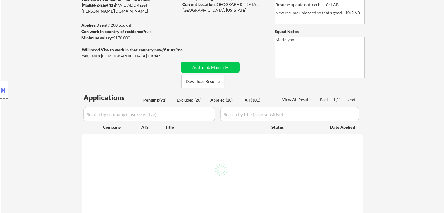
select select ""pending""
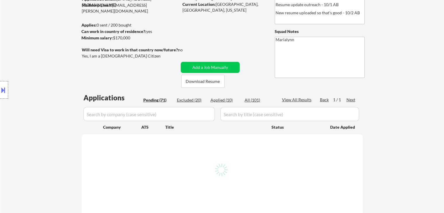
select select ""pending""
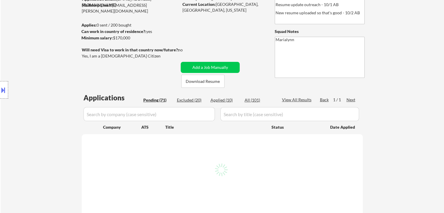
select select ""pending""
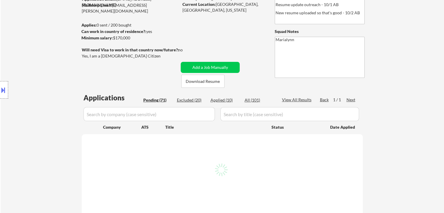
select select ""pending""
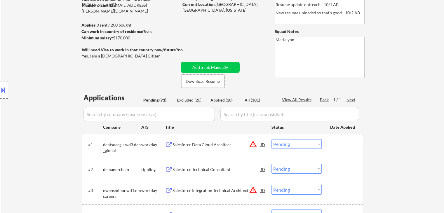
scroll to position [117, 0]
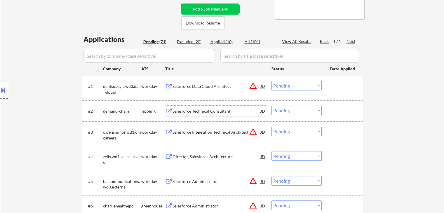
click at [219, 111] on div "Salesforce Technical Consultant" at bounding box center [217, 111] width 88 height 6
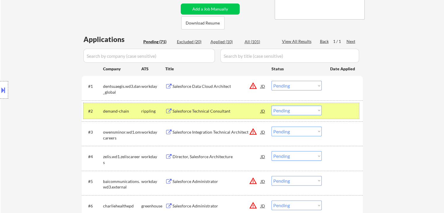
drag, startPoint x: 124, startPoint y: 114, endPoint x: 204, endPoint y: 125, distance: 81.1
click at [124, 114] on div "demand-chain" at bounding box center [122, 111] width 38 height 6
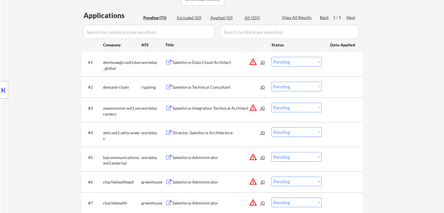
scroll to position [175, 0]
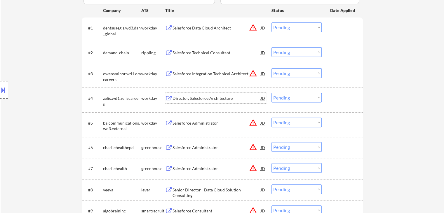
click at [209, 100] on div "Director, Salesforce Architecture" at bounding box center [217, 99] width 88 height 6
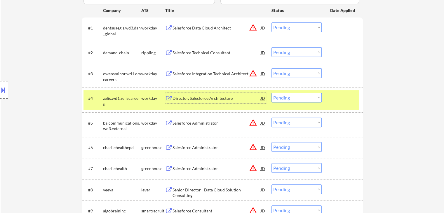
click at [289, 99] on select "Choose an option... Pending Applied Excluded (Questions) Excluded (Expired) Exc…" at bounding box center [297, 98] width 50 height 10
click at [272, 93] on select "Choose an option... Pending Applied Excluded (Questions) Excluded (Expired) Exc…" at bounding box center [297, 98] width 50 height 10
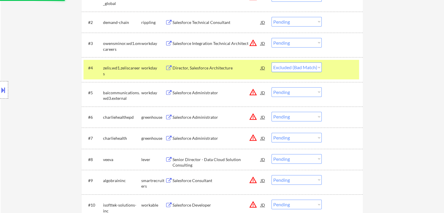
scroll to position [263, 0]
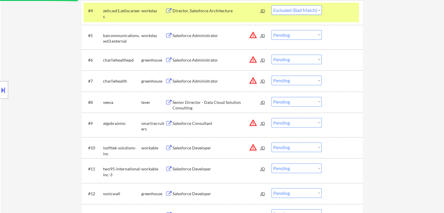
drag, startPoint x: 222, startPoint y: 102, endPoint x: 222, endPoint y: 105, distance: 3.2
click at [222, 104] on div "Senior Director - Data Cloud Solution Consulting" at bounding box center [217, 105] width 88 height 11
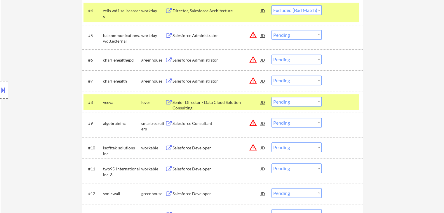
select select ""pending""
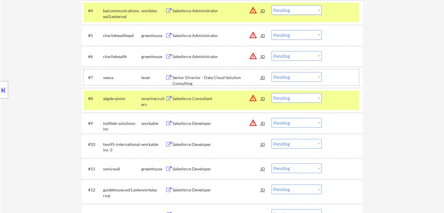
click at [304, 72] on div "#7 veeva lever Senior Director - Data Cloud Solution Consulting JD warning_ambe…" at bounding box center [222, 78] width 276 height 16
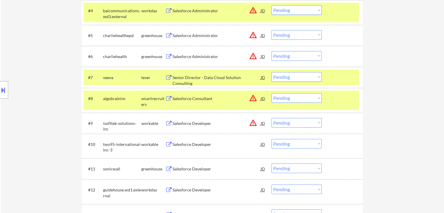
drag, startPoint x: 304, startPoint y: 74, endPoint x: 304, endPoint y: 81, distance: 7.0
click at [304, 75] on select "Choose an option... Pending Applied Excluded (Questions) Excluded (Expired) Exc…" at bounding box center [297, 77] width 50 height 10
click at [272, 72] on select "Choose an option... Pending Applied Excluded (Questions) Excluded (Expired) Exc…" at bounding box center [297, 77] width 50 height 10
click at [186, 76] on div "Senior Director - Data Cloud Solution Consulting" at bounding box center [217, 80] width 88 height 11
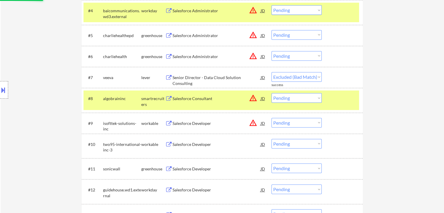
select select ""pending""
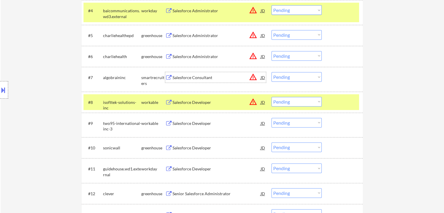
click at [121, 97] on div "isofttek-solutions-inc" at bounding box center [122, 102] width 38 height 11
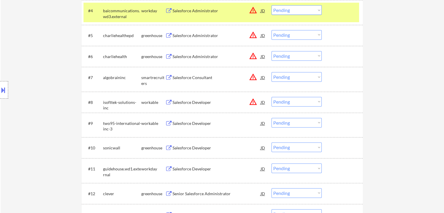
click at [195, 127] on div "Salesforce Developer" at bounding box center [217, 123] width 88 height 11
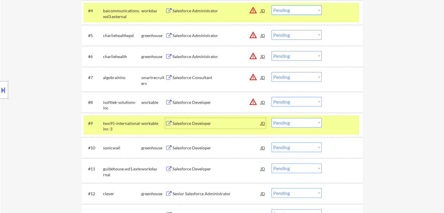
click at [143, 12] on div "workday" at bounding box center [153, 11] width 24 height 6
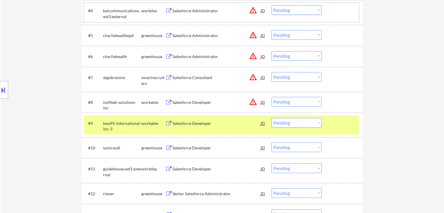
click at [289, 125] on select "Choose an option... Pending Applied Excluded (Questions) Excluded (Expired) Exc…" at bounding box center [297, 123] width 50 height 10
click at [272, 118] on select "Choose an option... Pending Applied Excluded (Questions) Excluded (Expired) Exc…" at bounding box center [297, 123] width 50 height 10
select select ""pending""
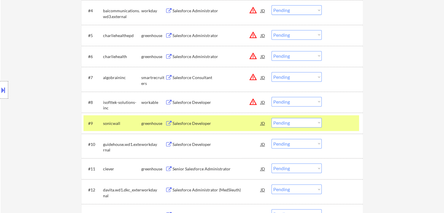
click at [188, 124] on div "Salesforce Developer" at bounding box center [217, 124] width 88 height 6
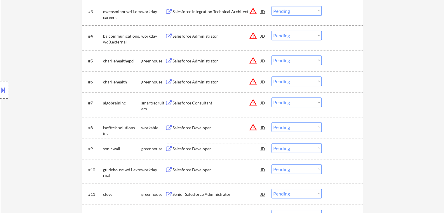
scroll to position [292, 0]
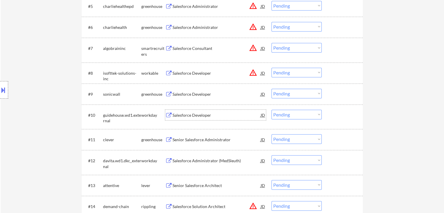
click at [183, 115] on div "Salesforce Developer" at bounding box center [217, 115] width 88 height 6
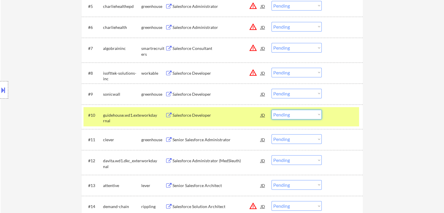
click at [313, 117] on select "Choose an option... Pending Applied Excluded (Questions) Excluded (Expired) Exc…" at bounding box center [297, 115] width 50 height 10
click at [272, 110] on select "Choose an option... Pending Applied Excluded (Questions) Excluded (Expired) Exc…" at bounding box center [297, 115] width 50 height 10
click at [303, 115] on select "Choose an option... Pending Applied Excluded (Questions) Excluded (Expired) Exc…" at bounding box center [297, 115] width 50 height 10
click at [272, 110] on select "Choose an option... Pending Applied Excluded (Questions) Excluded (Expired) Exc…" at bounding box center [297, 115] width 50 height 10
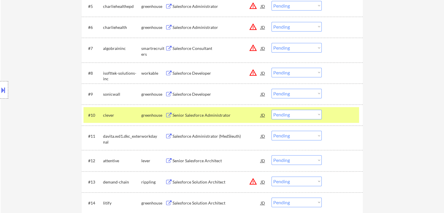
click at [197, 115] on div "Senior Salesforce Administrator" at bounding box center [217, 115] width 88 height 6
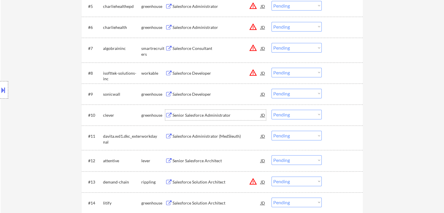
click at [190, 116] on div "Senior Salesforce Administrator" at bounding box center [217, 115] width 88 height 6
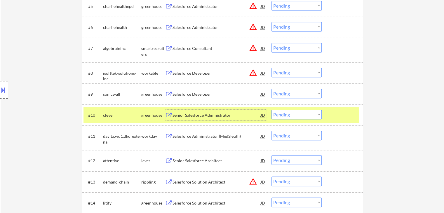
click at [282, 112] on select "Choose an option... Pending Applied Excluded (Questions) Excluded (Expired) Exc…" at bounding box center [297, 115] width 50 height 10
click at [272, 110] on select "Choose an option... Pending Applied Excluded (Questions) Excluded (Expired) Exc…" at bounding box center [297, 115] width 50 height 10
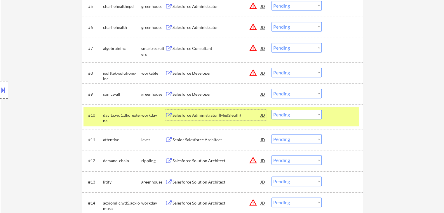
click at [184, 117] on div "Salesforce Administrator (MedSleuth)" at bounding box center [217, 115] width 88 height 6
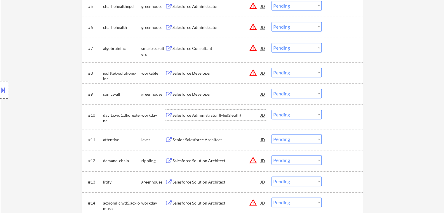
click at [300, 116] on select "Choose an option... Pending Applied Excluded (Questions) Excluded (Expired) Exc…" at bounding box center [297, 115] width 50 height 10
click at [272, 110] on select "Choose an option... Pending Applied Excluded (Questions) Excluded (Expired) Exc…" at bounding box center [297, 115] width 50 height 10
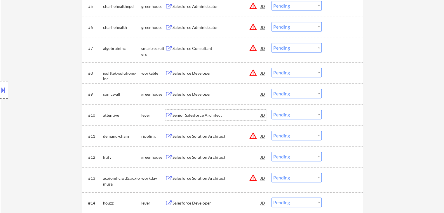
click at [188, 115] on div "Senior Salesforce Architect" at bounding box center [217, 115] width 88 height 6
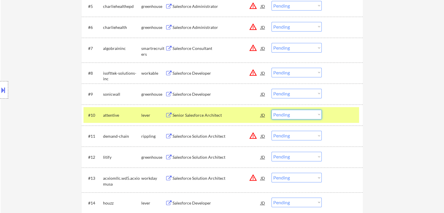
drag, startPoint x: 300, startPoint y: 113, endPoint x: 300, endPoint y: 119, distance: 5.8
click at [300, 116] on select "Choose an option... Pending Applied Excluded (Questions) Excluded (Expired) Exc…" at bounding box center [297, 115] width 50 height 10
click at [272, 110] on select "Choose an option... Pending Applied Excluded (Questions) Excluded (Expired) Exc…" at bounding box center [297, 115] width 50 height 10
select select ""pending""
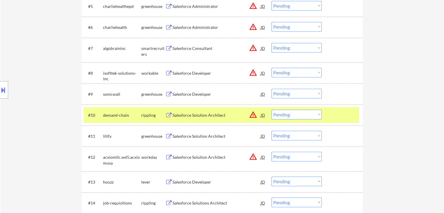
drag, startPoint x: 147, startPoint y: 116, endPoint x: 172, endPoint y: 125, distance: 26.4
click at [147, 116] on div "rippling" at bounding box center [153, 115] width 24 height 6
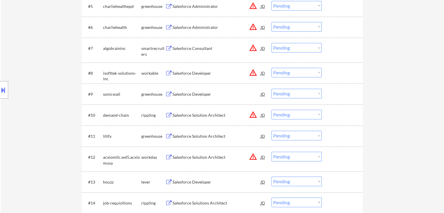
click at [212, 135] on div "Salesforce Solution Architect" at bounding box center [217, 137] width 88 height 6
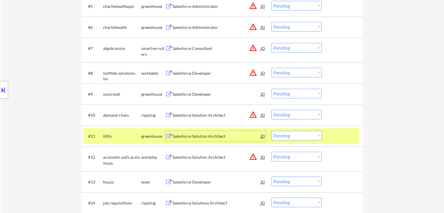
drag, startPoint x: 302, startPoint y: 136, endPoint x: 302, endPoint y: 140, distance: 3.8
click at [302, 136] on select "Choose an option... Pending Applied Excluded (Questions) Excluded (Expired) Exc…" at bounding box center [297, 136] width 50 height 10
click at [272, 131] on select "Choose an option... Pending Applied Excluded (Questions) Excluded (Expired) Exc…" at bounding box center [297, 136] width 50 height 10
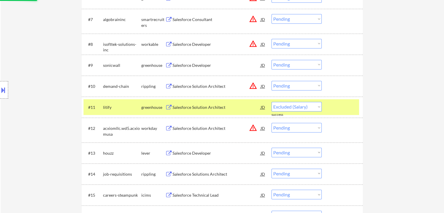
select select ""pending""
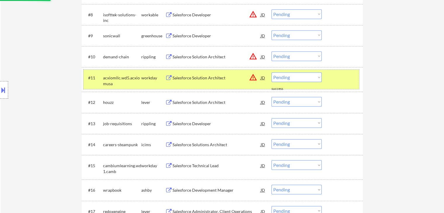
drag, startPoint x: 147, startPoint y: 77, endPoint x: 151, endPoint y: 79, distance: 3.8
click at [148, 77] on div "workday" at bounding box center [153, 78] width 24 height 6
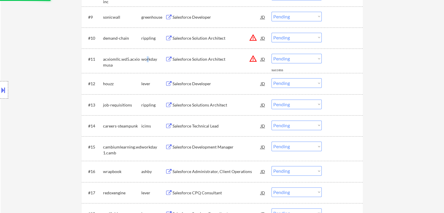
scroll to position [380, 0]
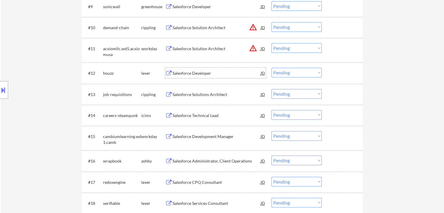
click at [191, 74] on div "Salesforce Developer" at bounding box center [217, 73] width 88 height 6
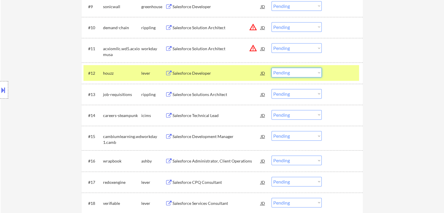
drag, startPoint x: 300, startPoint y: 71, endPoint x: 301, endPoint y: 77, distance: 6.0
click at [300, 73] on select "Choose an option... Pending Applied Excluded (Questions) Excluded (Expired) Exc…" at bounding box center [297, 73] width 50 height 10
click at [272, 68] on select "Choose an option... Pending Applied Excluded (Questions) Excluded (Expired) Exc…" at bounding box center [297, 73] width 50 height 10
select select ""pending""
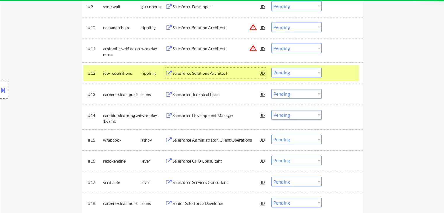
click at [192, 73] on div "Salesforce Solutions Architect" at bounding box center [217, 73] width 88 height 6
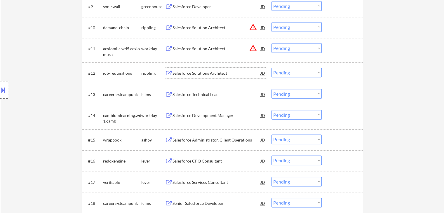
scroll to position [409, 0]
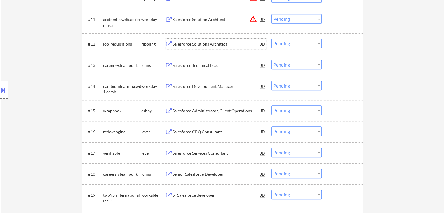
click at [207, 66] on div "Salesforce Technical Lead" at bounding box center [217, 66] width 88 height 6
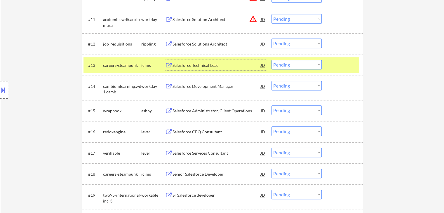
click at [297, 66] on select "Choose an option... Pending Applied Excluded (Questions) Excluded (Expired) Exc…" at bounding box center [297, 65] width 50 height 10
click at [272, 60] on select "Choose an option... Pending Applied Excluded (Questions) Excluded (Expired) Exc…" at bounding box center [297, 65] width 50 height 10
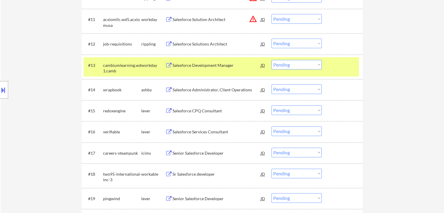
click at [196, 63] on div "Salesforce Development Manager" at bounding box center [217, 66] width 88 height 6
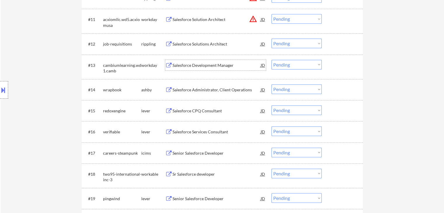
click at [305, 63] on select "Choose an option... Pending Applied Excluded (Questions) Excluded (Expired) Exc…" at bounding box center [297, 65] width 50 height 10
click at [272, 60] on select "Choose an option... Pending Applied Excluded (Questions) Excluded (Expired) Exc…" at bounding box center [297, 65] width 50 height 10
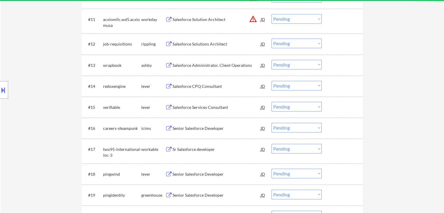
click at [189, 63] on div "Salesforce Administrator, Client Operations" at bounding box center [217, 66] width 88 height 6
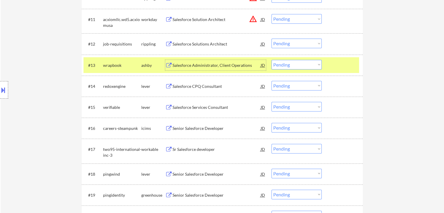
drag, startPoint x: 285, startPoint y: 64, endPoint x: 286, endPoint y: 69, distance: 5.4
click at [285, 65] on select "Choose an option... Pending Applied Excluded (Questions) Excluded (Expired) Exc…" at bounding box center [297, 65] width 50 height 10
click at [272, 60] on select "Choose an option... Pending Applied Excluded (Questions) Excluded (Expired) Exc…" at bounding box center [297, 65] width 50 height 10
click at [203, 85] on div "Salesforce CPQ Consultant" at bounding box center [217, 87] width 88 height 6
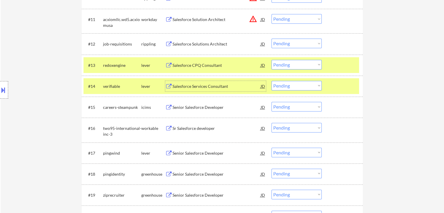
click at [150, 67] on div "lever" at bounding box center [153, 66] width 24 height 6
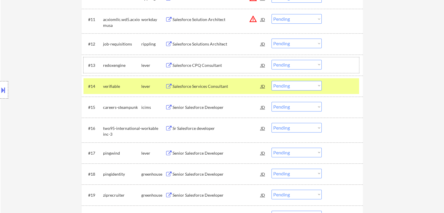
click at [159, 86] on div "lever" at bounding box center [153, 87] width 24 height 6
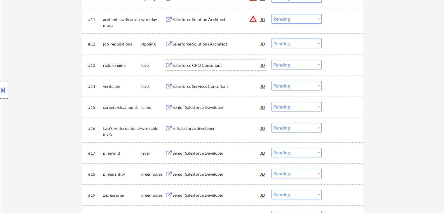
click at [195, 66] on div "Salesforce CPQ Consultant" at bounding box center [217, 66] width 88 height 6
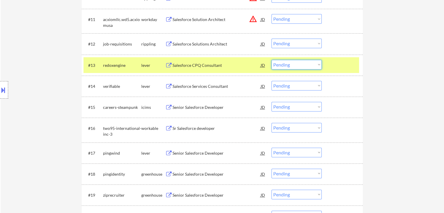
drag, startPoint x: 289, startPoint y: 66, endPoint x: 289, endPoint y: 69, distance: 3.2
click at [289, 67] on select "Choose an option... Pending Applied Excluded (Questions) Excluded (Expired) Exc…" at bounding box center [297, 65] width 50 height 10
click at [272, 60] on select "Choose an option... Pending Applied Excluded (Questions) Excluded (Expired) Exc…" at bounding box center [297, 65] width 50 height 10
select select ""pending""
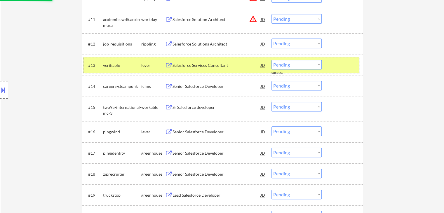
click at [130, 66] on div "verifiable" at bounding box center [122, 66] width 38 height 6
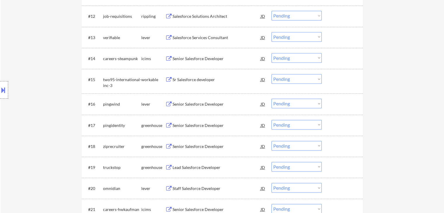
scroll to position [438, 0]
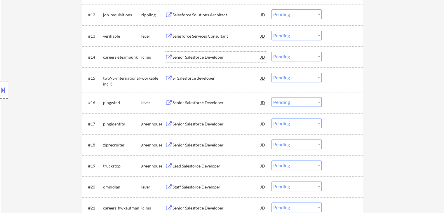
click at [208, 59] on div "Senior Salesforce Developer" at bounding box center [217, 57] width 88 height 6
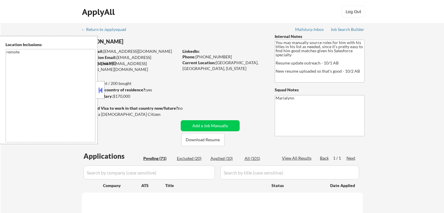
select select ""pending""
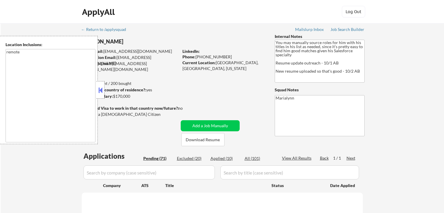
select select ""pending""
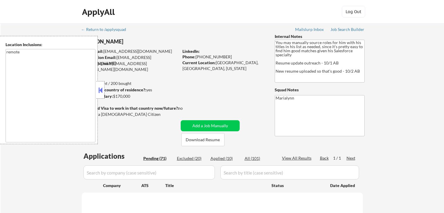
select select ""pending""
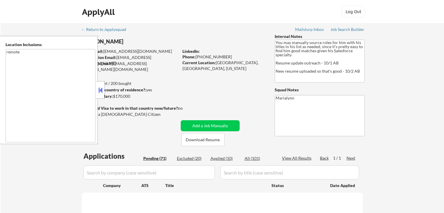
select select ""pending""
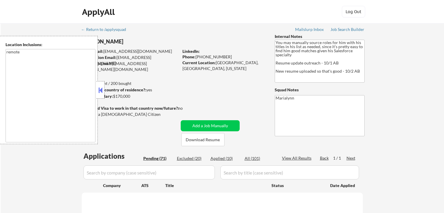
select select ""pending""
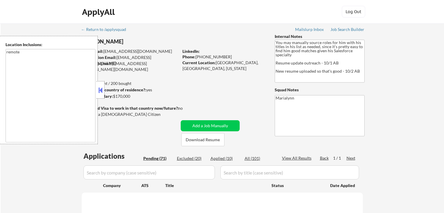
select select ""pending""
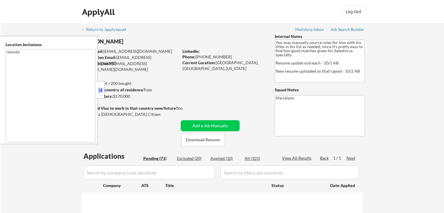
select select ""pending""
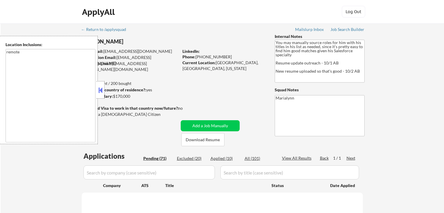
select select ""pending""
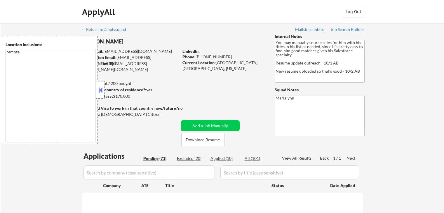
select select ""pending""
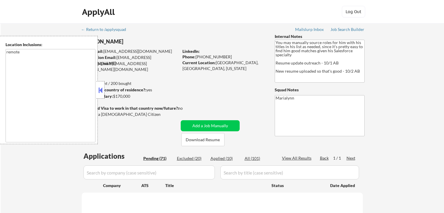
select select ""pending""
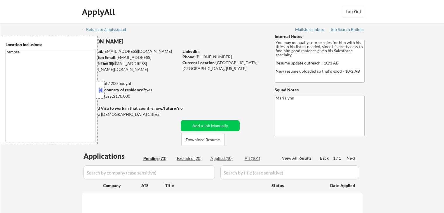
select select ""pending""
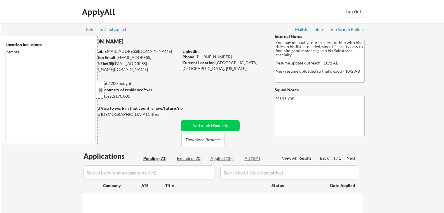
select select ""pending""
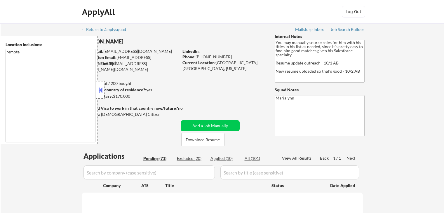
select select ""pending""
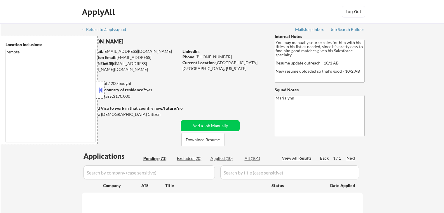
select select ""pending""
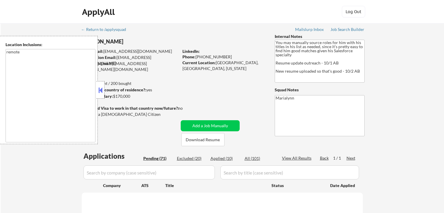
select select ""pending""
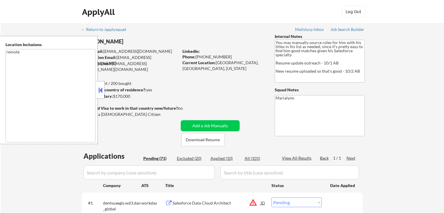
select select ""pending""
click at [100, 90] on button at bounding box center [100, 90] width 6 height 9
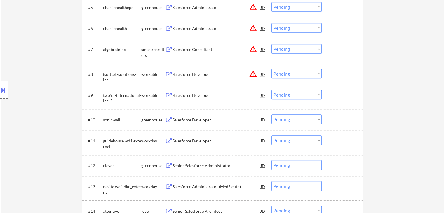
scroll to position [292, 0]
click at [196, 94] on div "Salesforce Developer" at bounding box center [217, 94] width 88 height 6
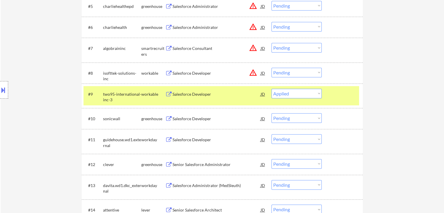
select select ""pending""
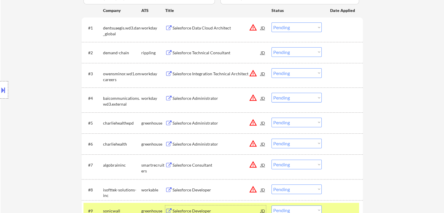
scroll to position [88, 0]
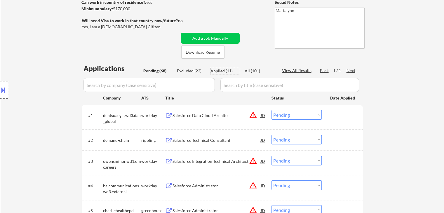
click at [228, 70] on div "Applied (11)" at bounding box center [225, 71] width 29 height 6
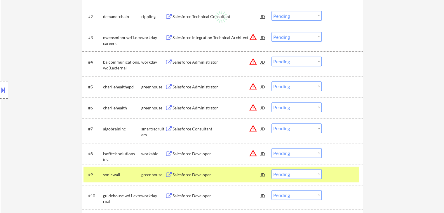
scroll to position [234, 0]
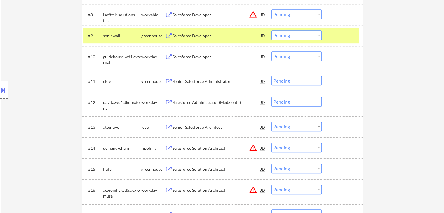
select select ""applied""
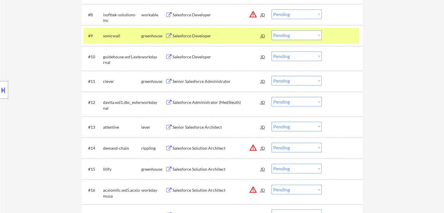
select select ""applied""
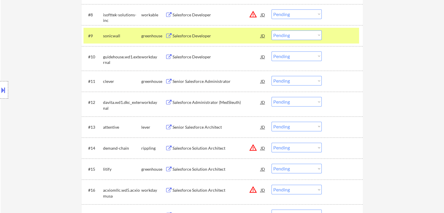
select select ""applied""
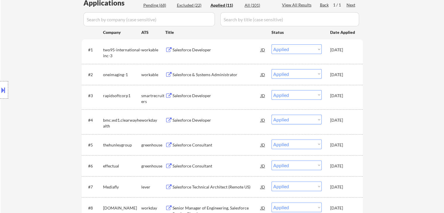
scroll to position [117, 0]
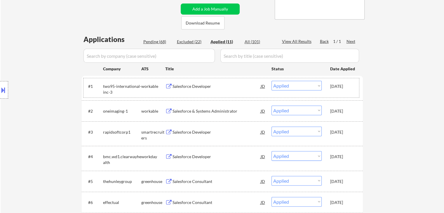
drag, startPoint x: 335, startPoint y: 88, endPoint x: 332, endPoint y: 88, distance: 3.2
click at [335, 88] on div "[DATE]" at bounding box center [343, 87] width 26 height 6
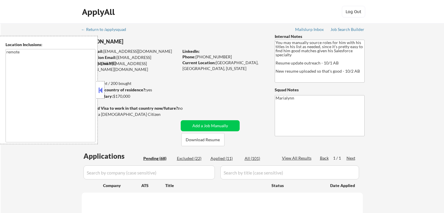
select select ""pending""
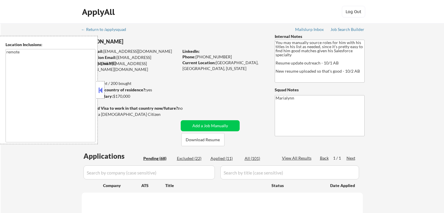
select select ""pending""
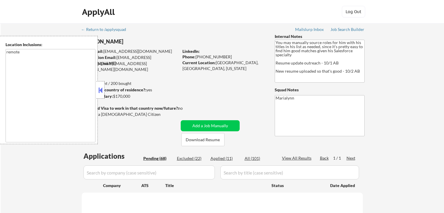
select select ""pending""
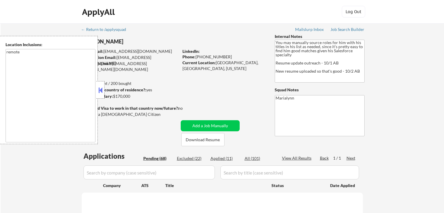
select select ""pending""
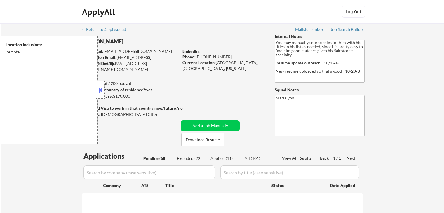
select select ""pending""
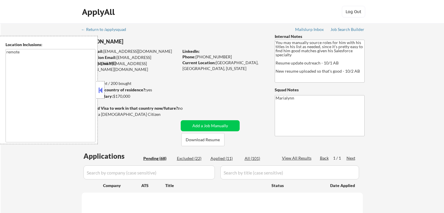
select select ""pending""
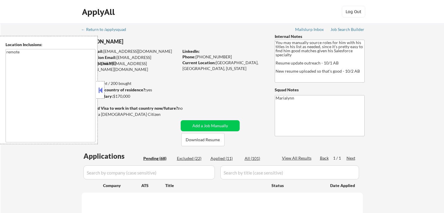
select select ""pending""
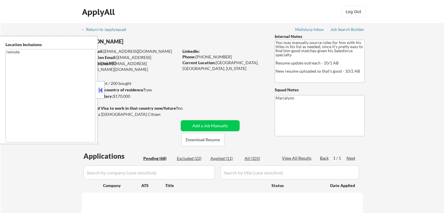
select select ""pending""
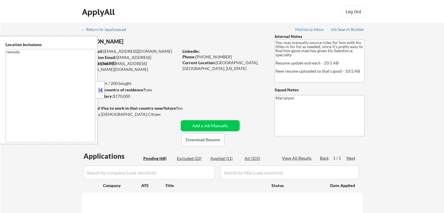
select select ""pending""
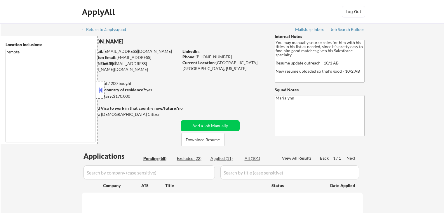
select select ""pending""
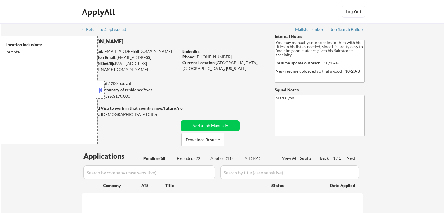
select select ""pending""
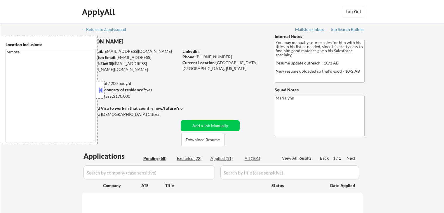
select select ""pending""
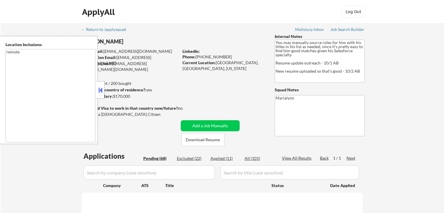
select select ""pending""
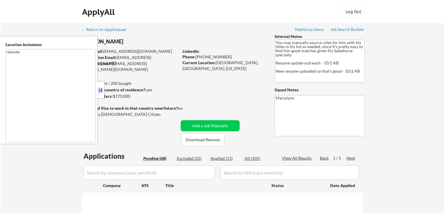
select select ""pending""
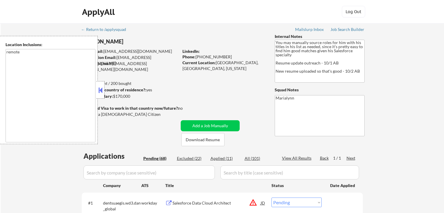
scroll to position [117, 0]
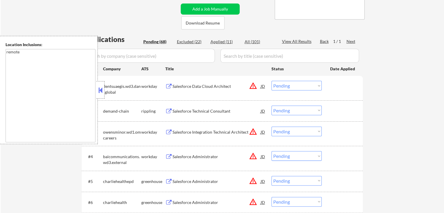
click at [103, 89] on div at bounding box center [100, 90] width 8 height 18
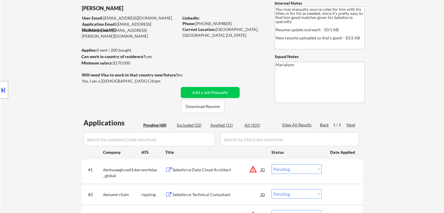
scroll to position [0, 0]
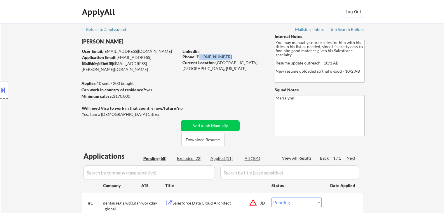
drag, startPoint x: 198, startPoint y: 56, endPoint x: 222, endPoint y: 58, distance: 23.7
click at [229, 56] on div "Phone: 720-271-2141" at bounding box center [224, 57] width 83 height 6
copy div "[PHONE_NUMBER]"
drag, startPoint x: 199, startPoint y: 57, endPoint x: 225, endPoint y: 56, distance: 25.4
click at [225, 56] on div "Phone: 720-271-2141" at bounding box center [224, 57] width 83 height 6
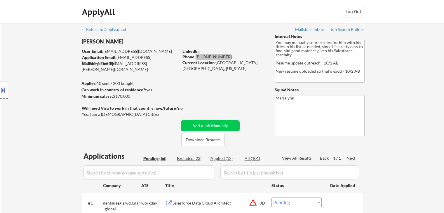
select select ""pending""
select select ""applied""
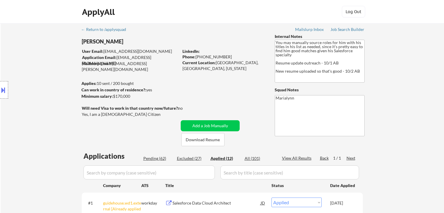
select select ""applied""
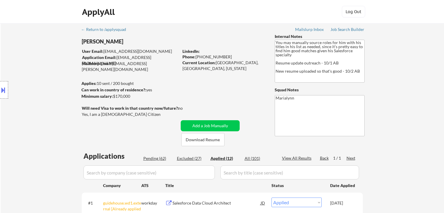
select select ""applied""
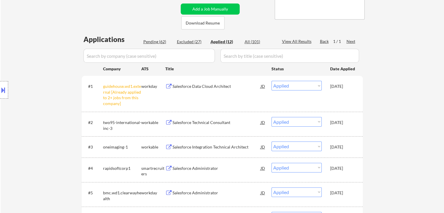
scroll to position [117, 0]
click at [343, 118] on div "[DATE]" at bounding box center [343, 122] width 26 height 11
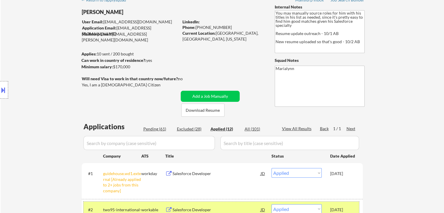
scroll to position [29, 0]
select select ""applied""
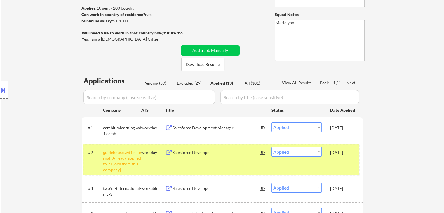
scroll to position [117, 0]
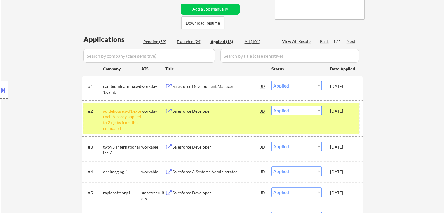
click at [340, 149] on div "[DATE]" at bounding box center [343, 147] width 26 height 6
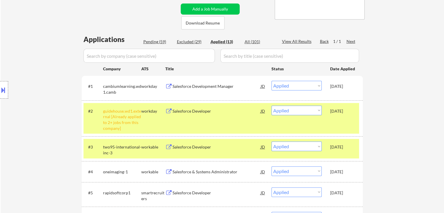
click at [332, 112] on div "[DATE]" at bounding box center [343, 111] width 26 height 6
